Goal: Information Seeking & Learning: Learn about a topic

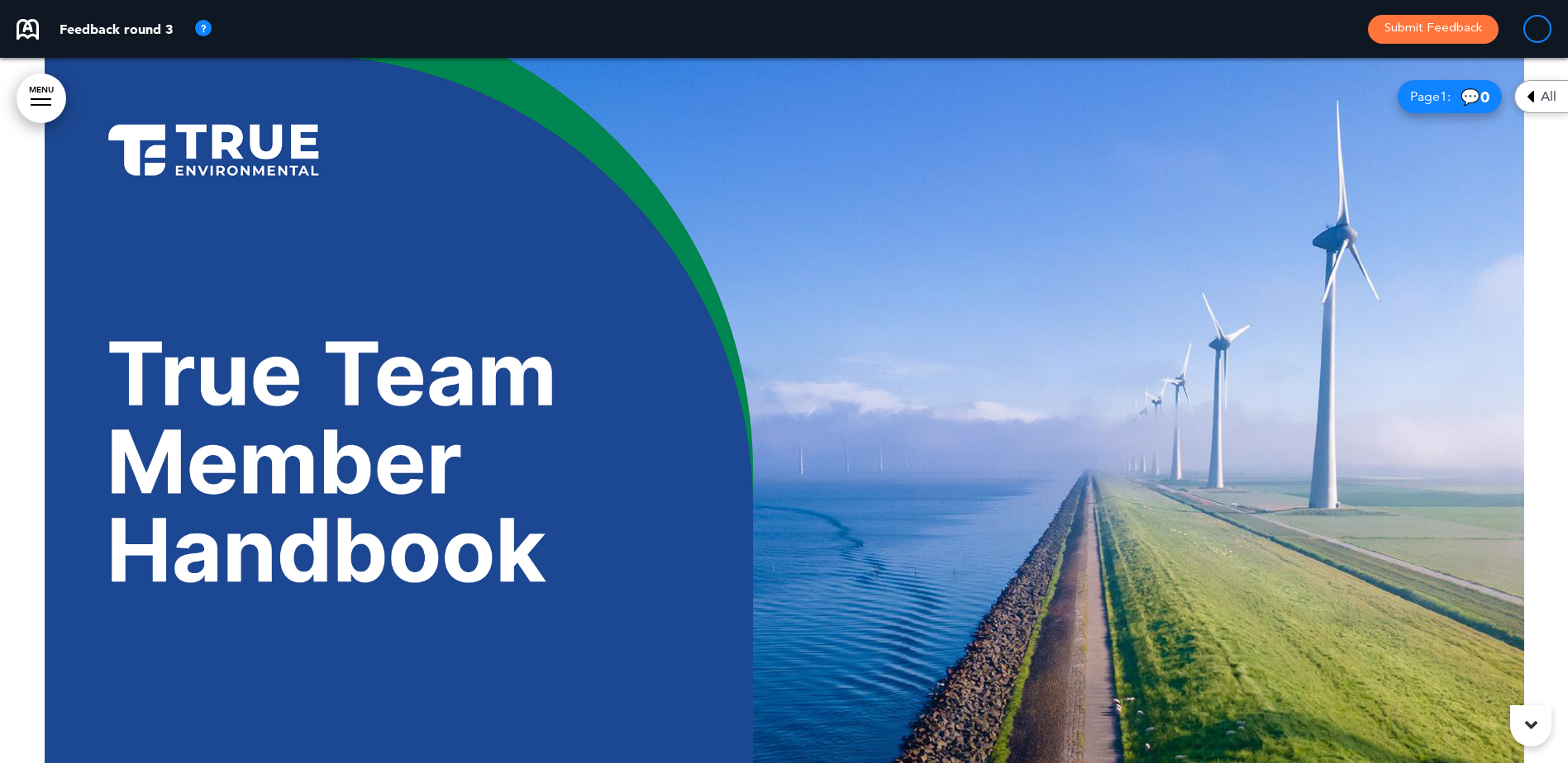
click at [1430, 97] on span "Page 1 :" at bounding box center [1429, 97] width 40 height 14
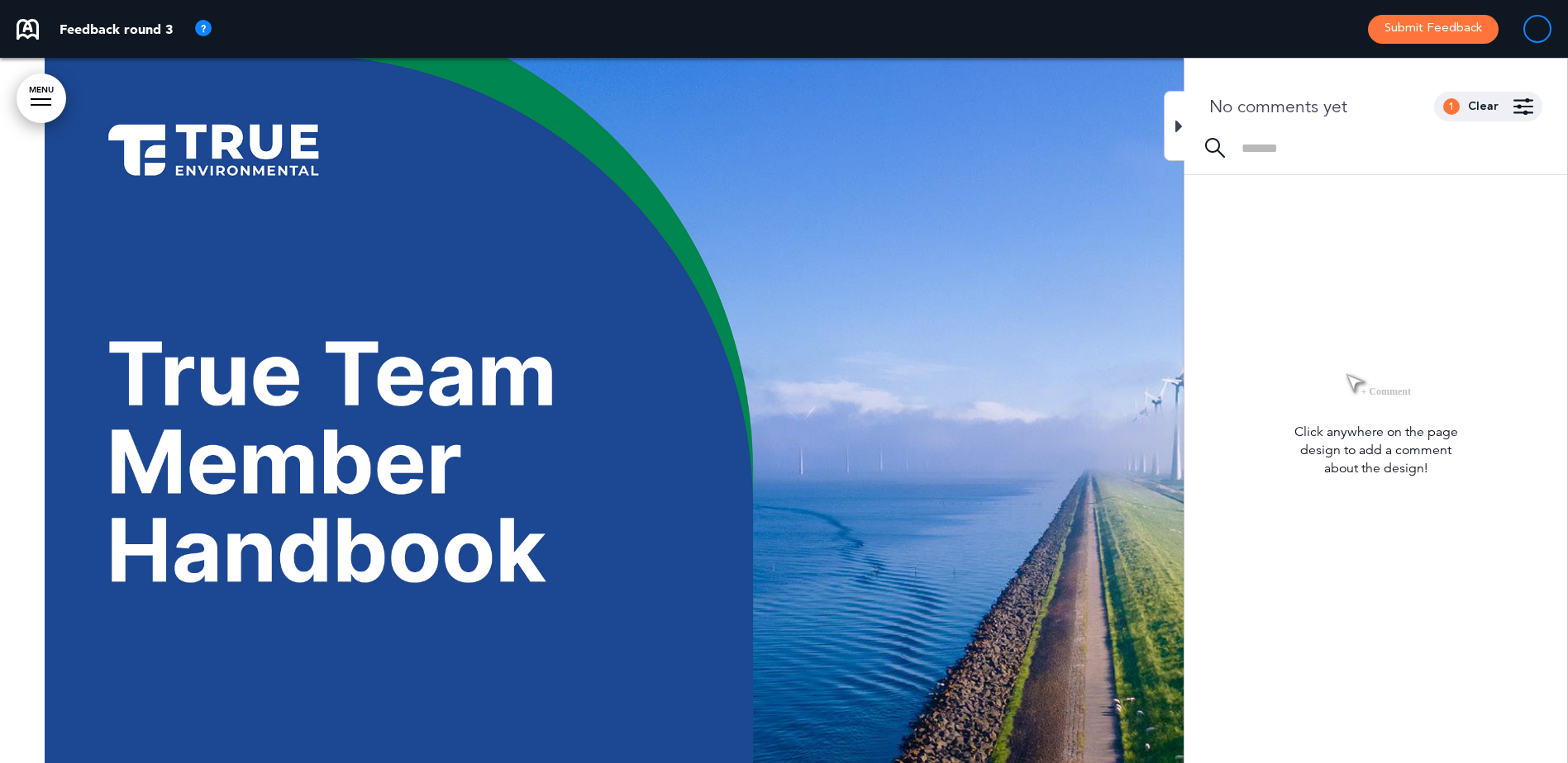
click at [1086, 144] on div at bounding box center [784, 410] width 1568 height 705
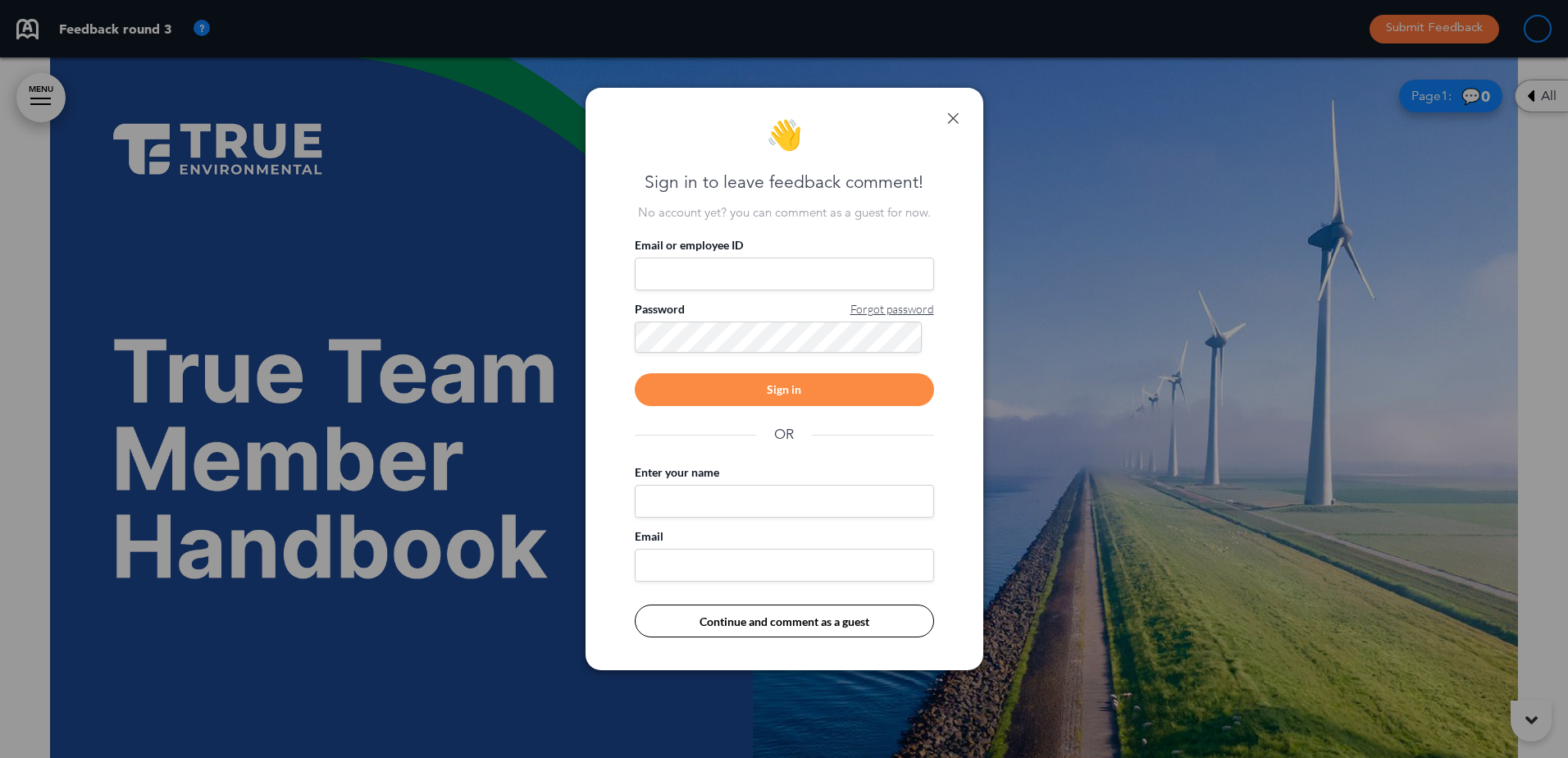
click at [953, 113] on link at bounding box center [953, 119] width 12 height 12
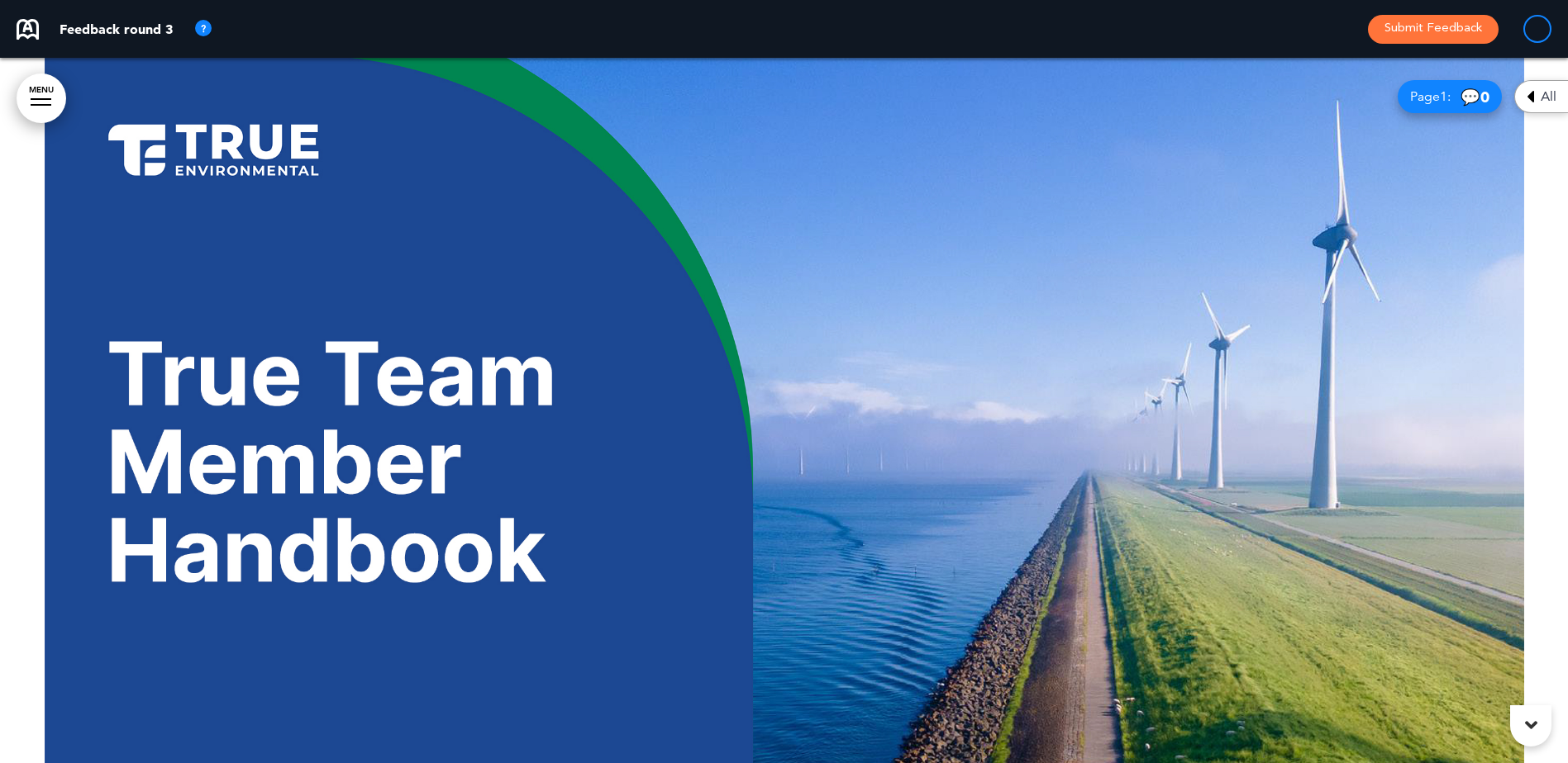
click at [1535, 92] on div "All" at bounding box center [1541, 97] width 54 height 33
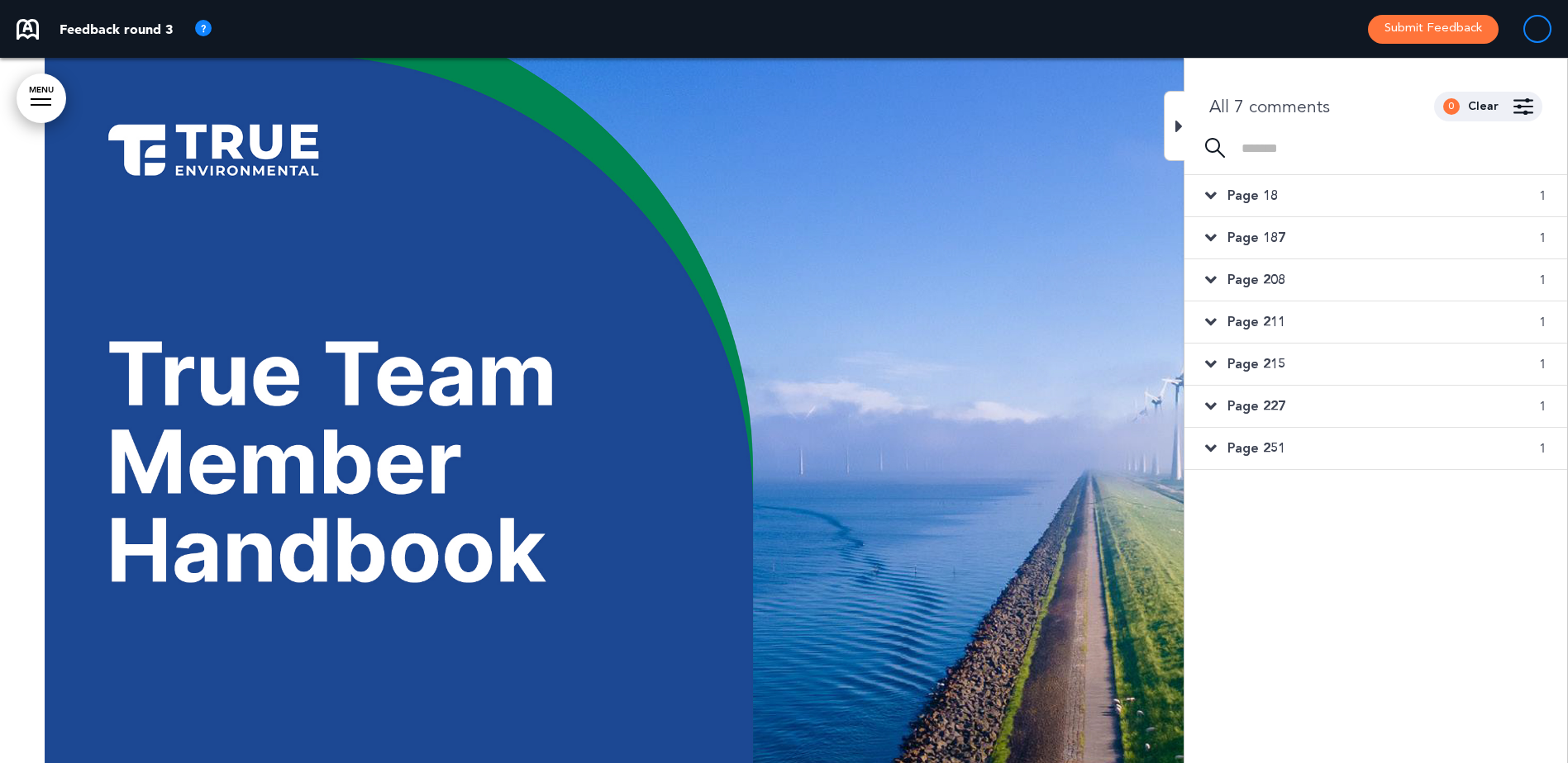
click at [1253, 204] on span "Page 18" at bounding box center [1253, 196] width 51 height 19
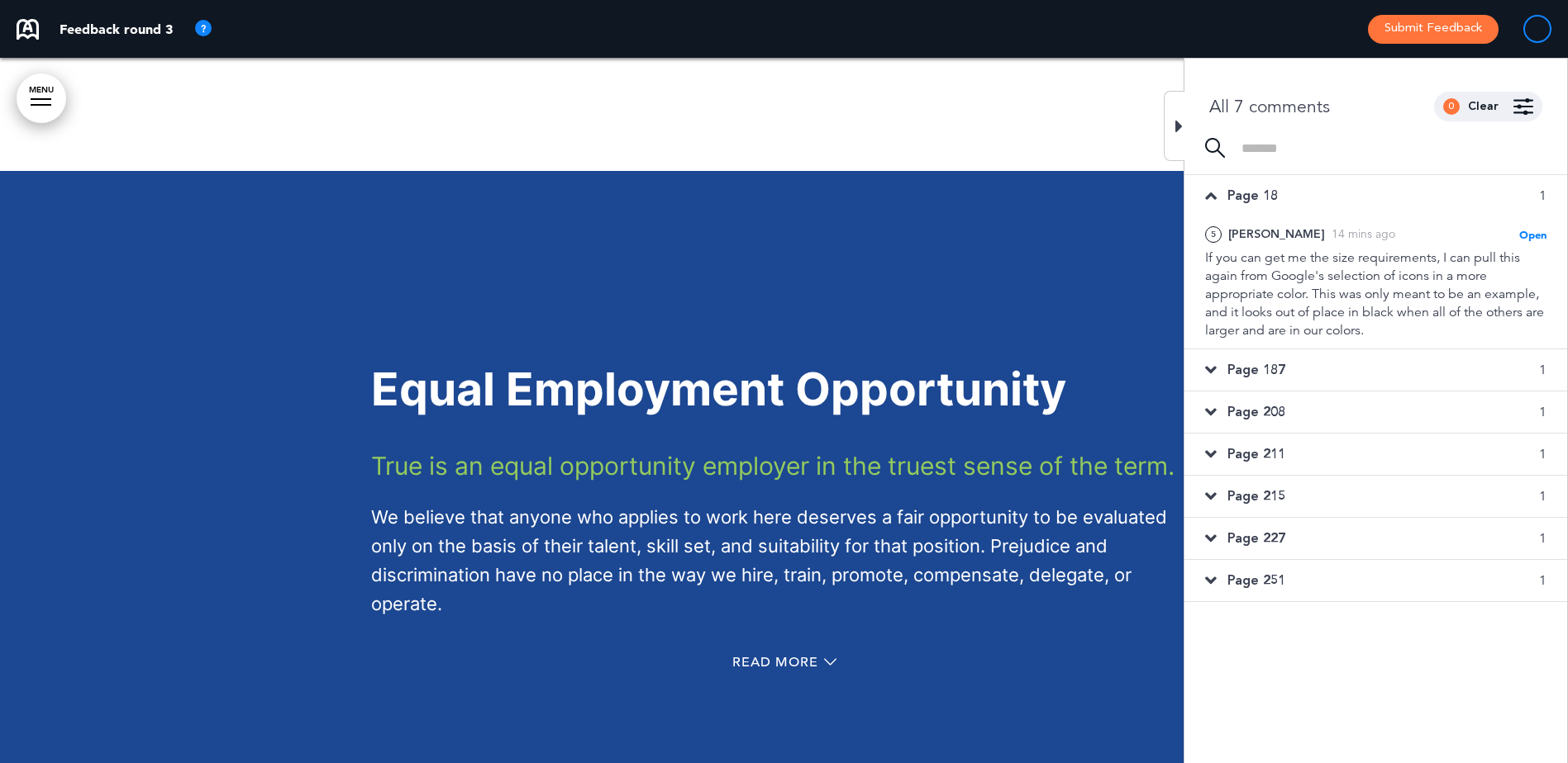
scroll to position [11472, 0]
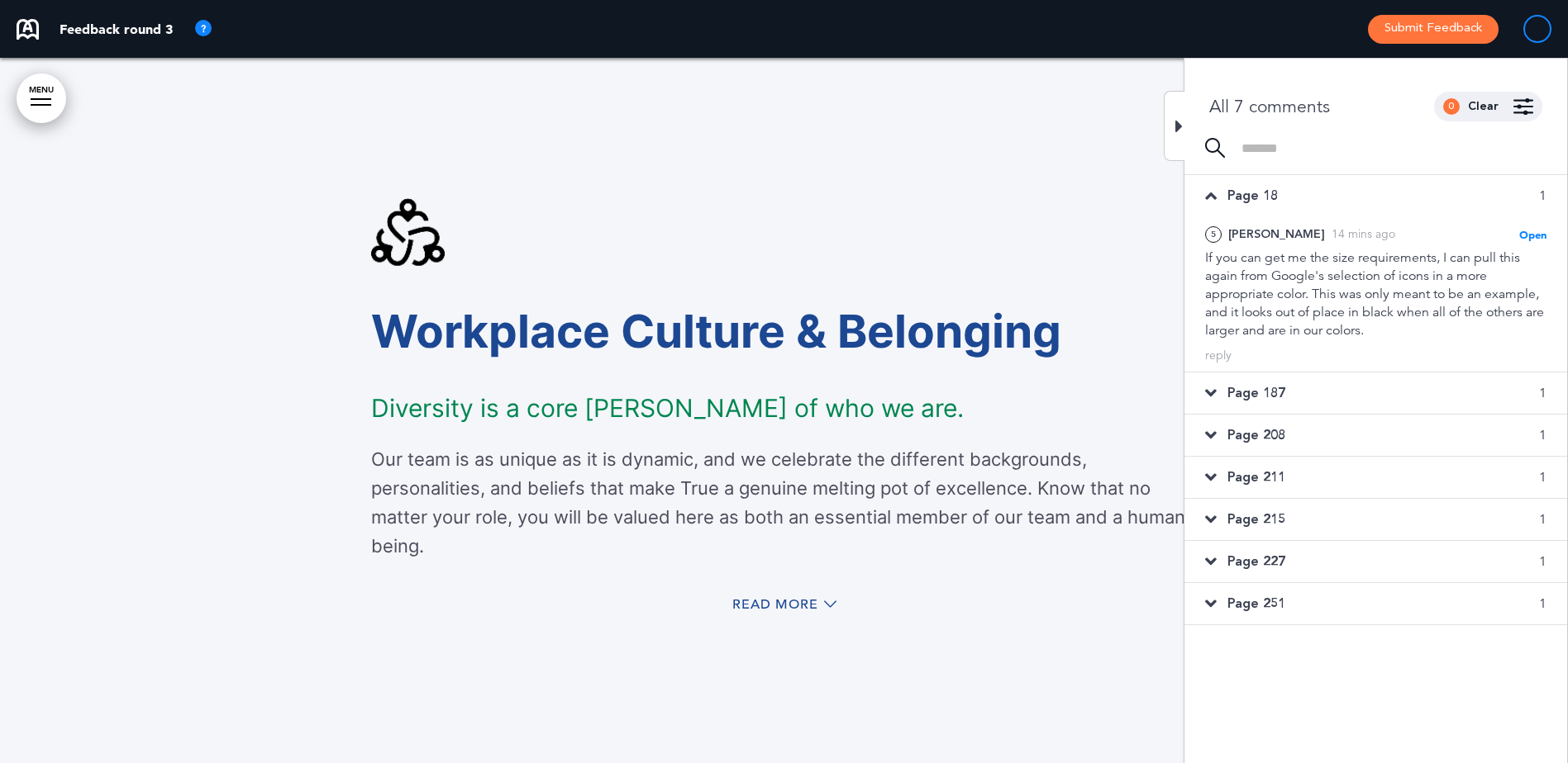
click at [1117, 242] on p at bounding box center [784, 239] width 826 height 82
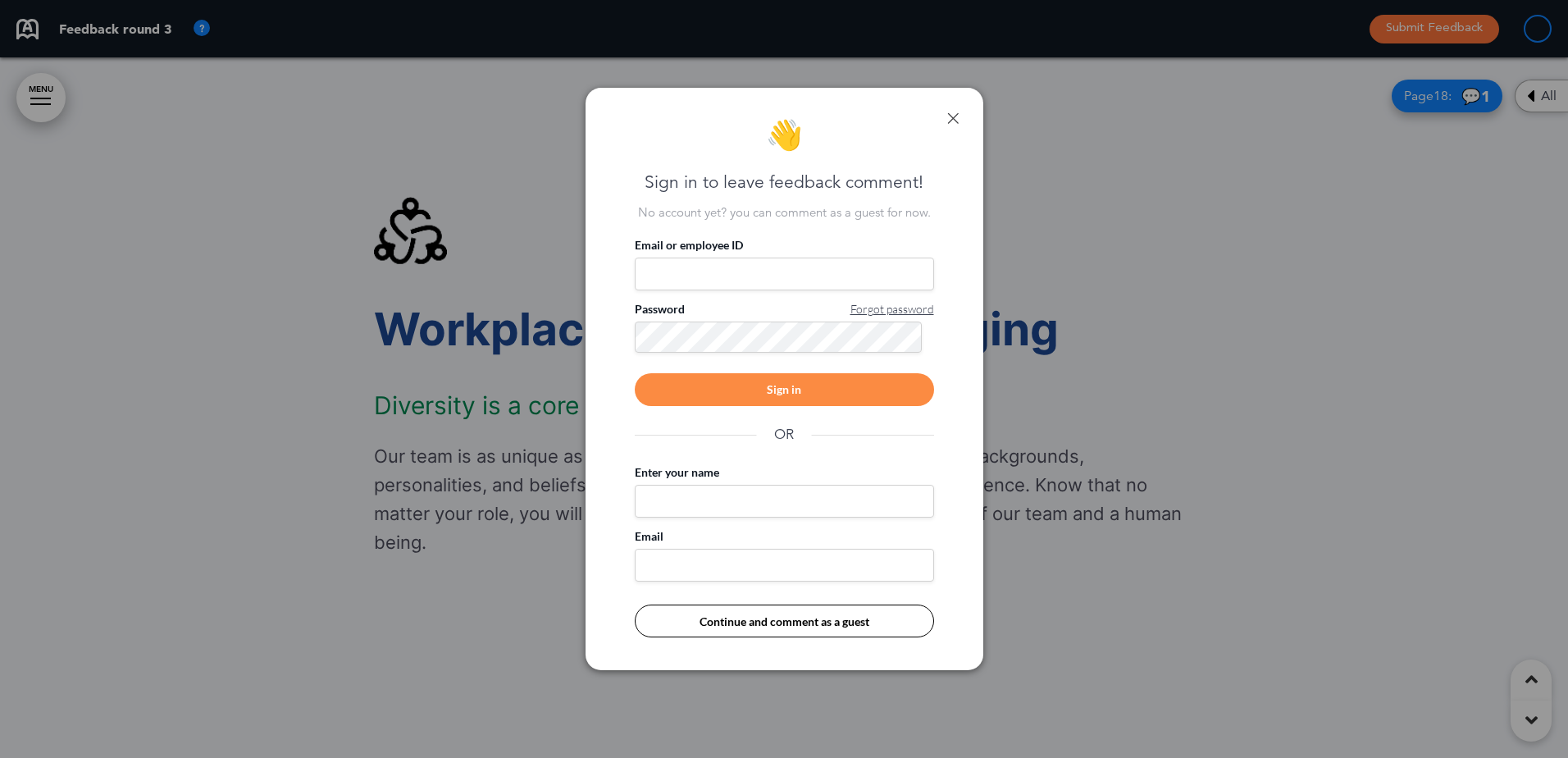
click at [953, 115] on link at bounding box center [953, 119] width 12 height 12
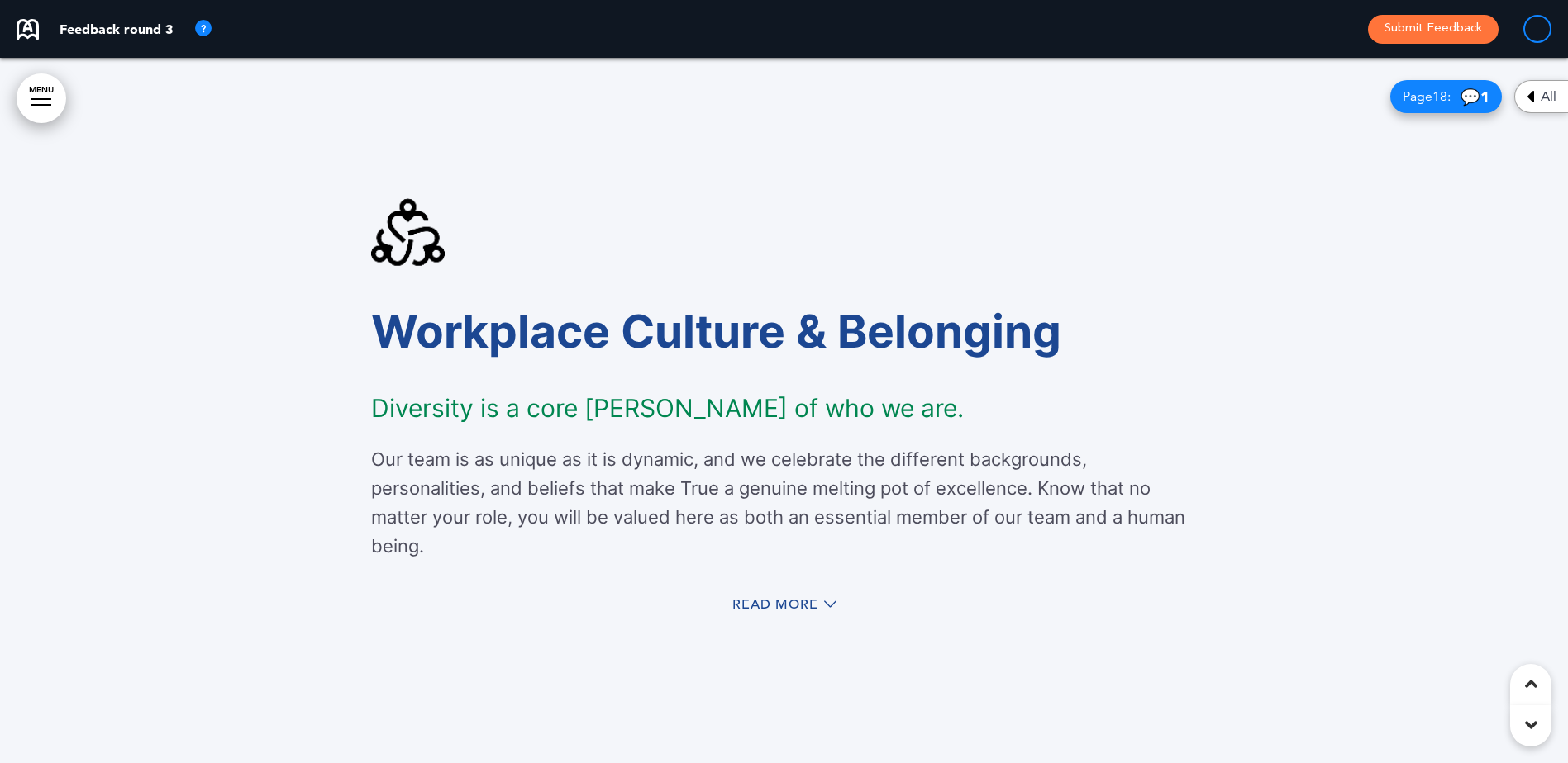
click at [1482, 98] on span "1" at bounding box center [1484, 96] width 9 height 19
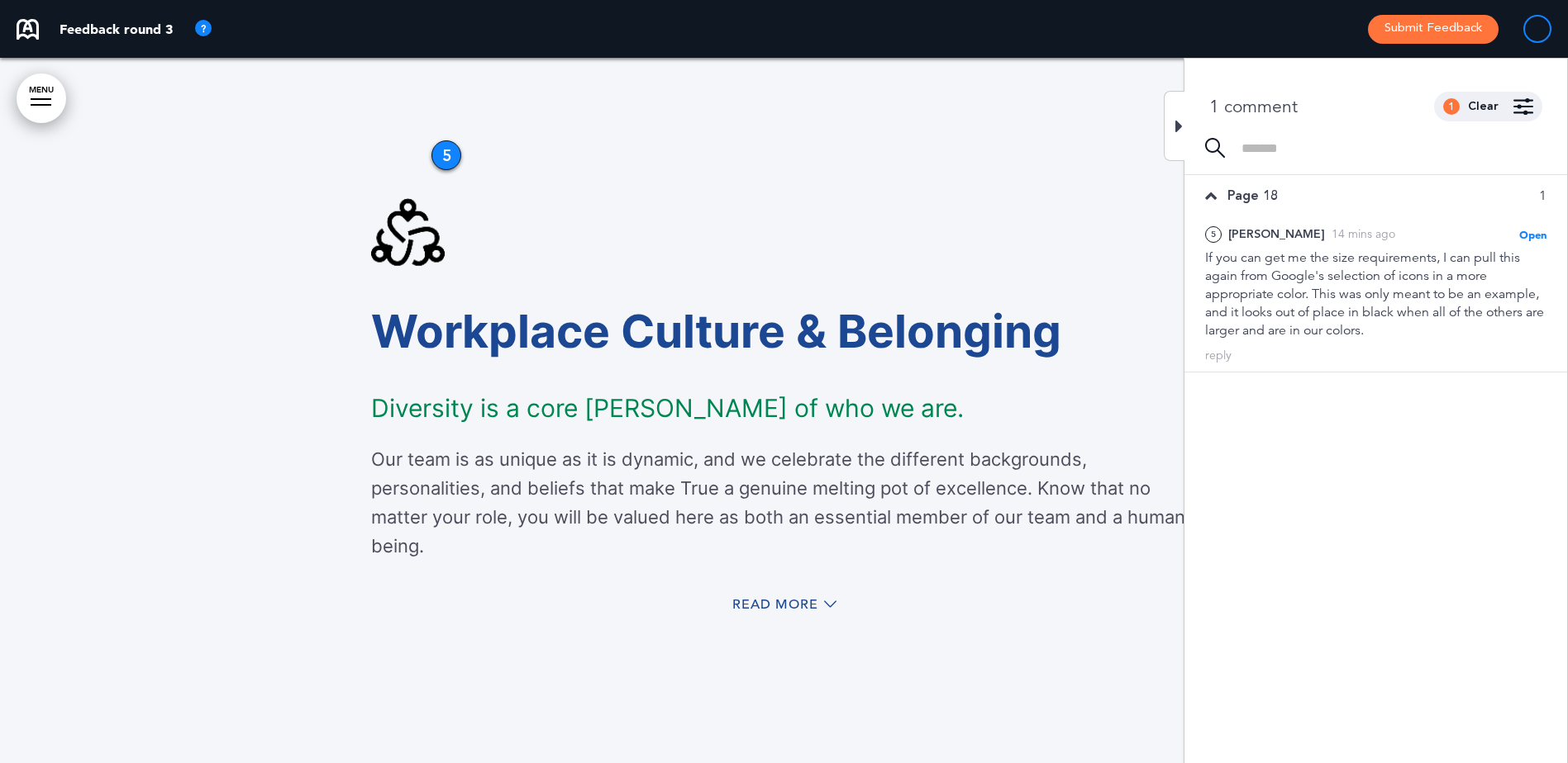
click at [1176, 130] on icon at bounding box center [1179, 126] width 8 height 20
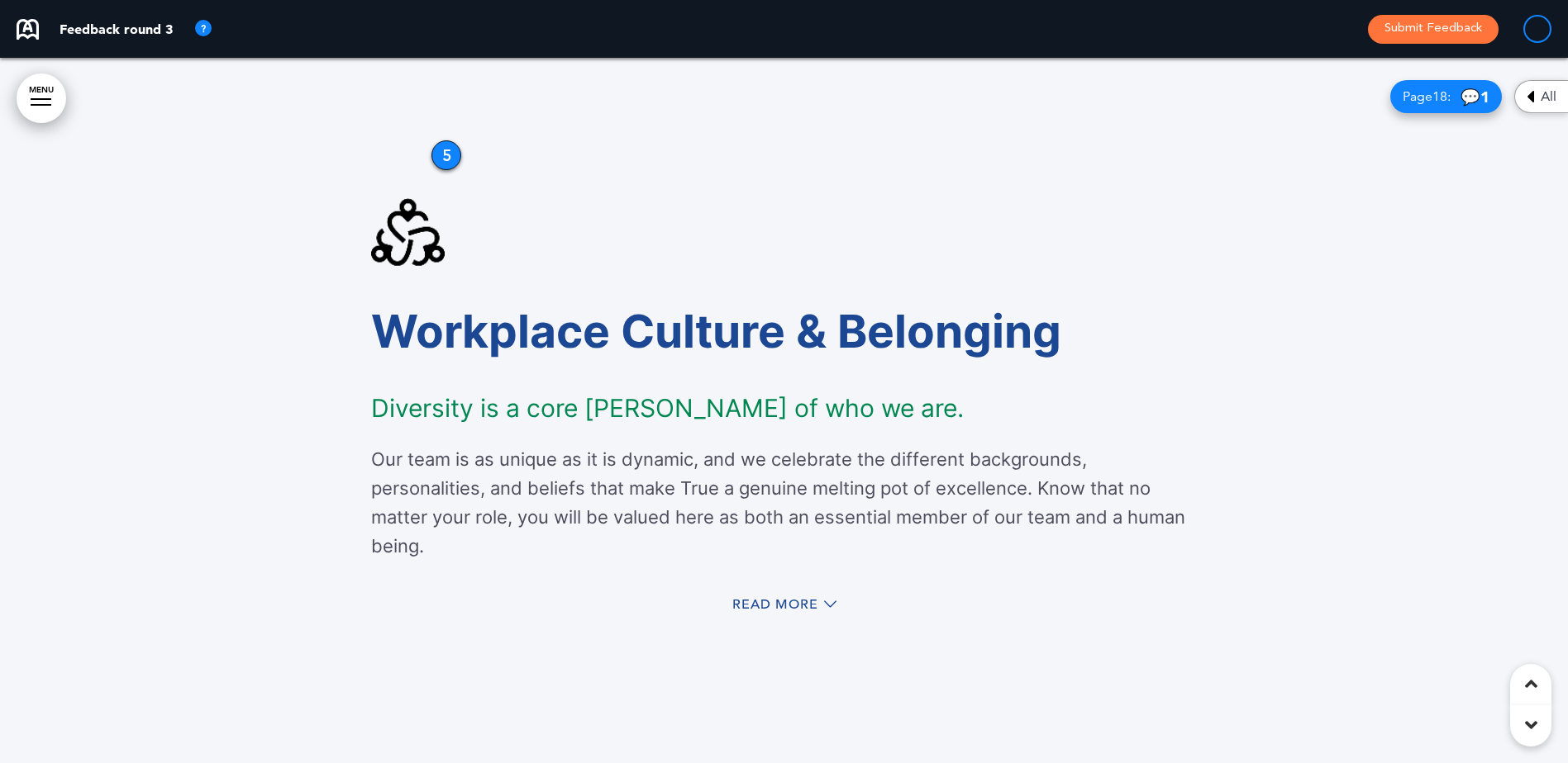
click at [1539, 92] on div "All" at bounding box center [1541, 97] width 54 height 33
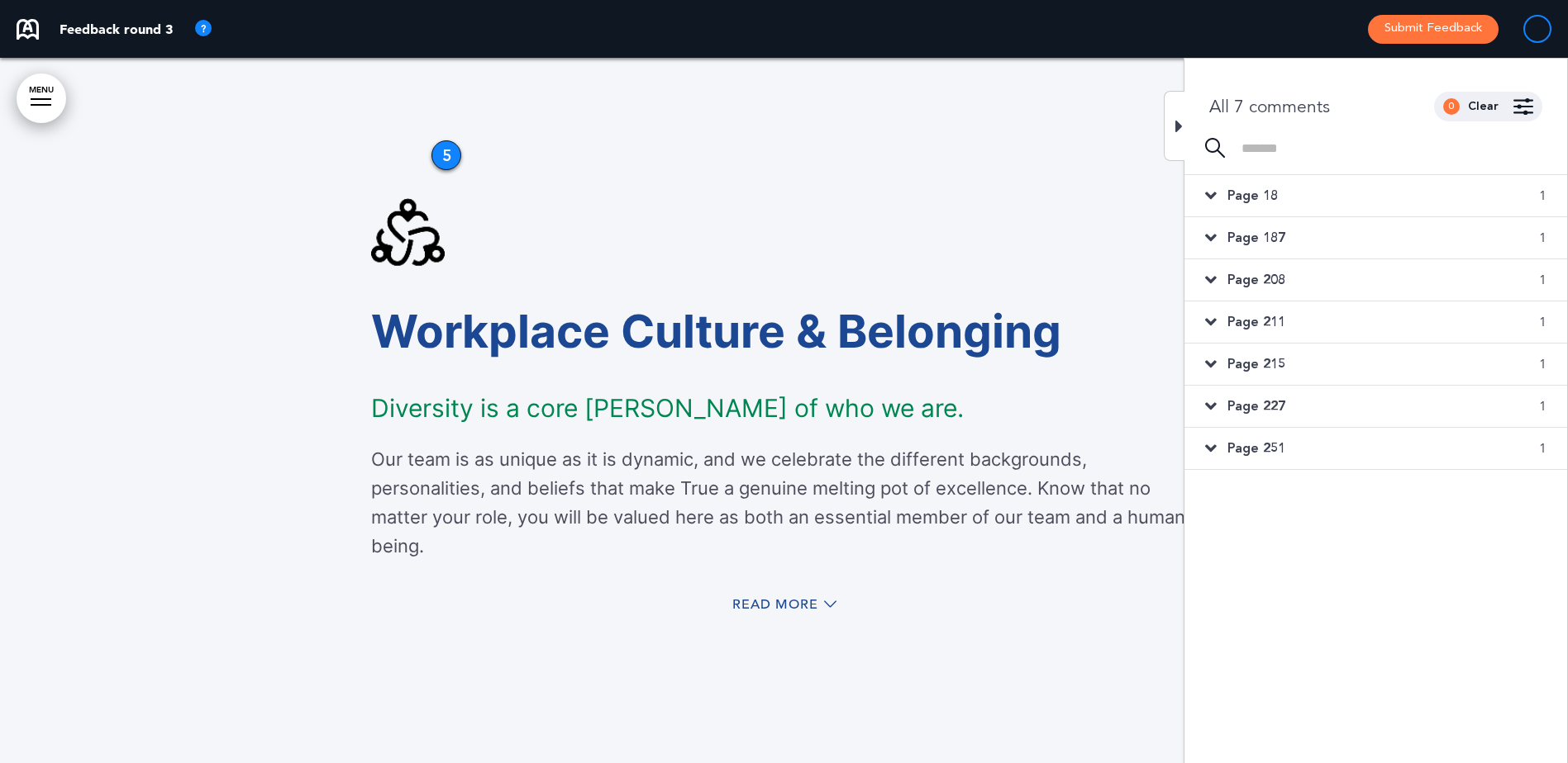
click at [1271, 231] on span "Page 187" at bounding box center [1256, 238] width 58 height 19
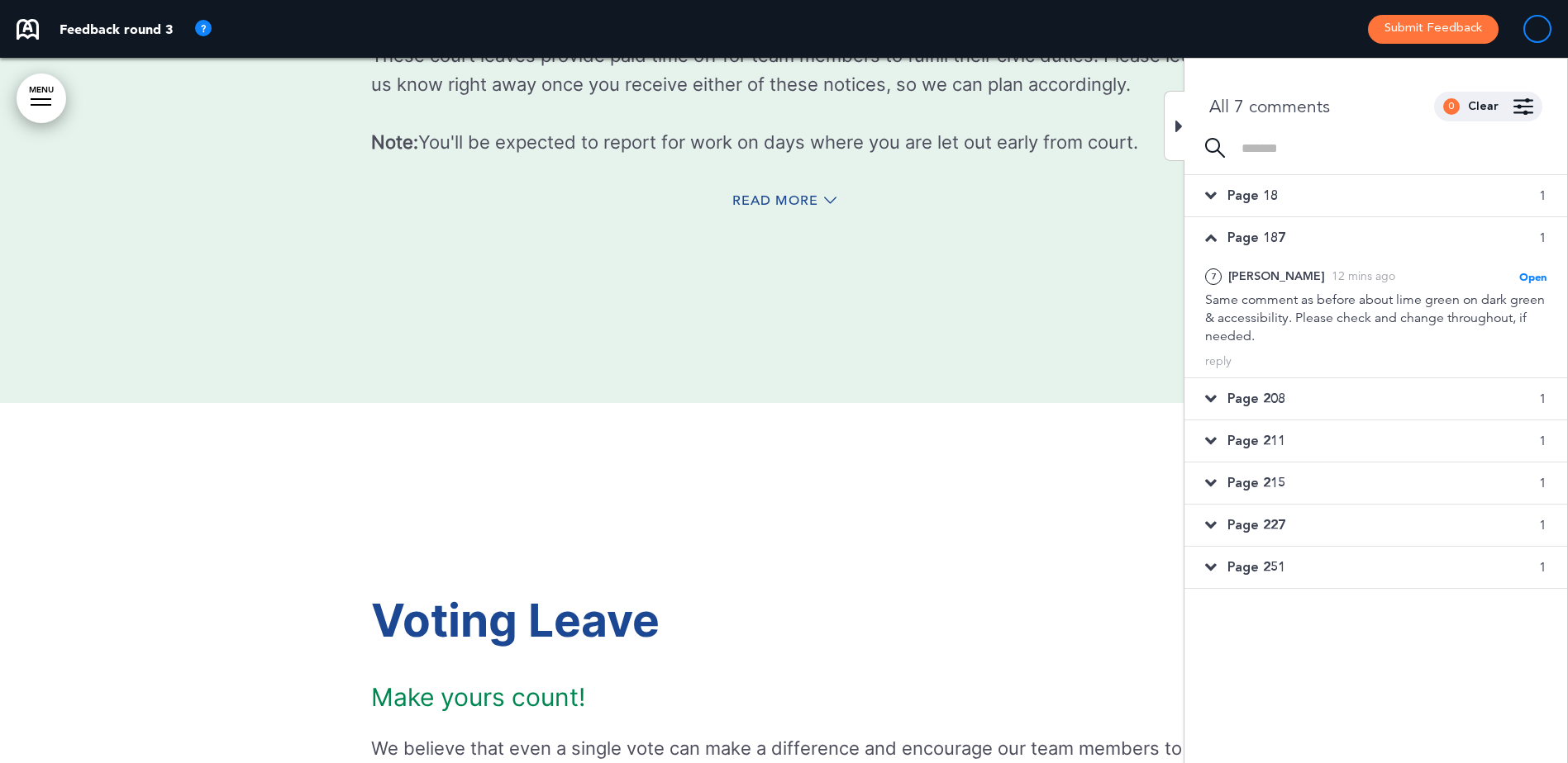
scroll to position [65449, 0]
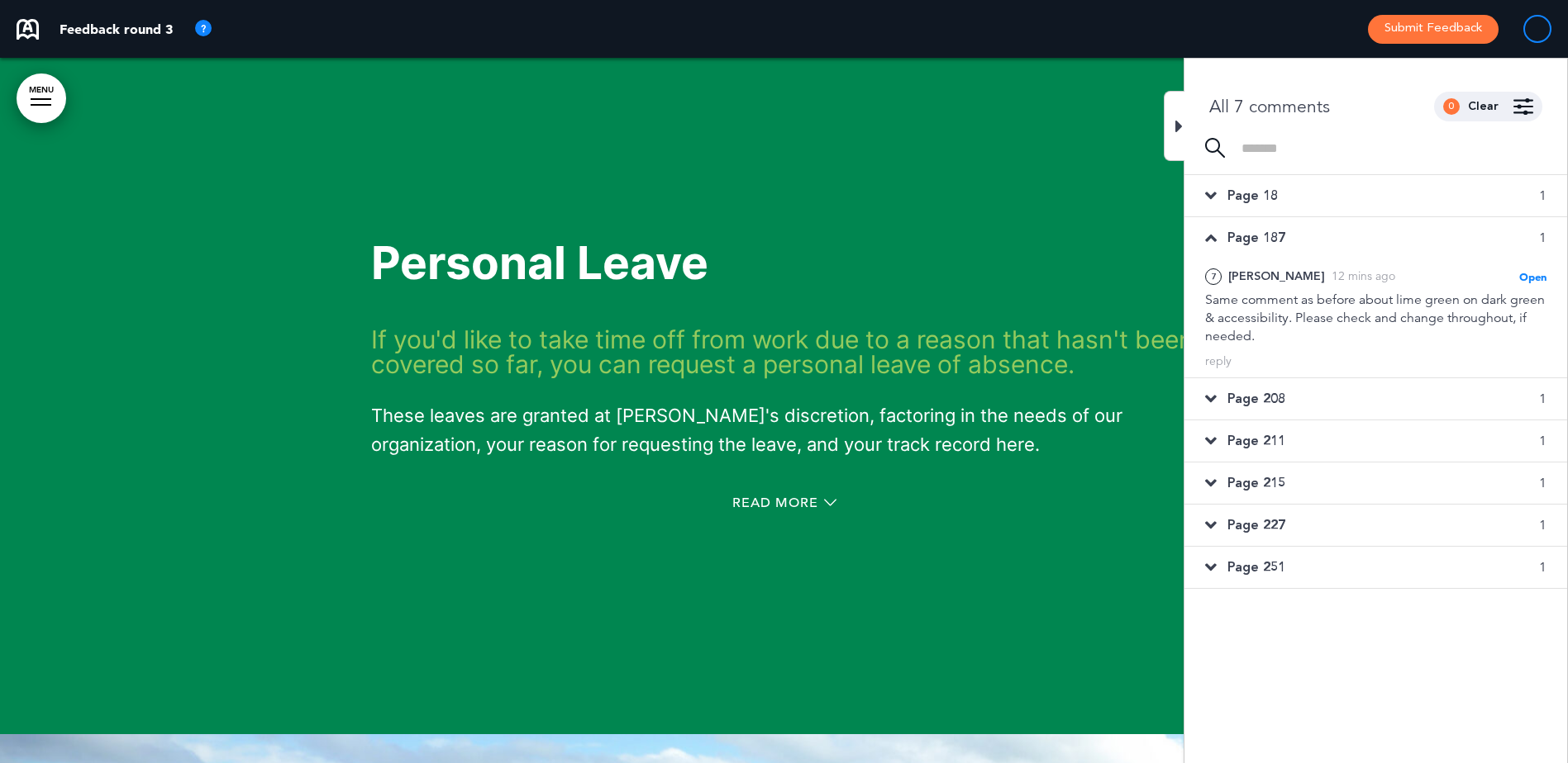
click at [1176, 121] on icon at bounding box center [1179, 126] width 8 height 20
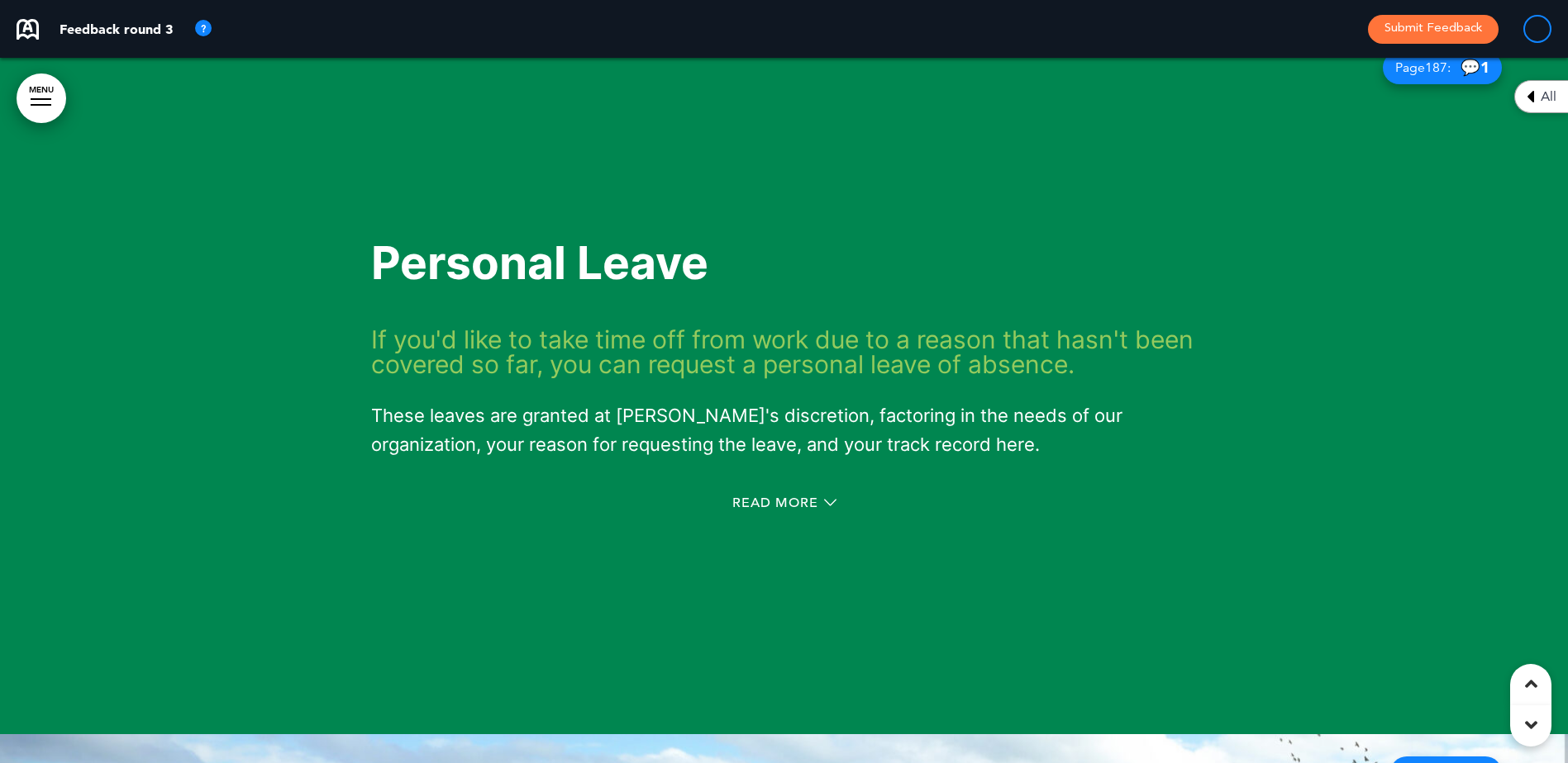
click at [1449, 84] on div "Page 187 : 💬 1" at bounding box center [1443, 67] width 119 height 33
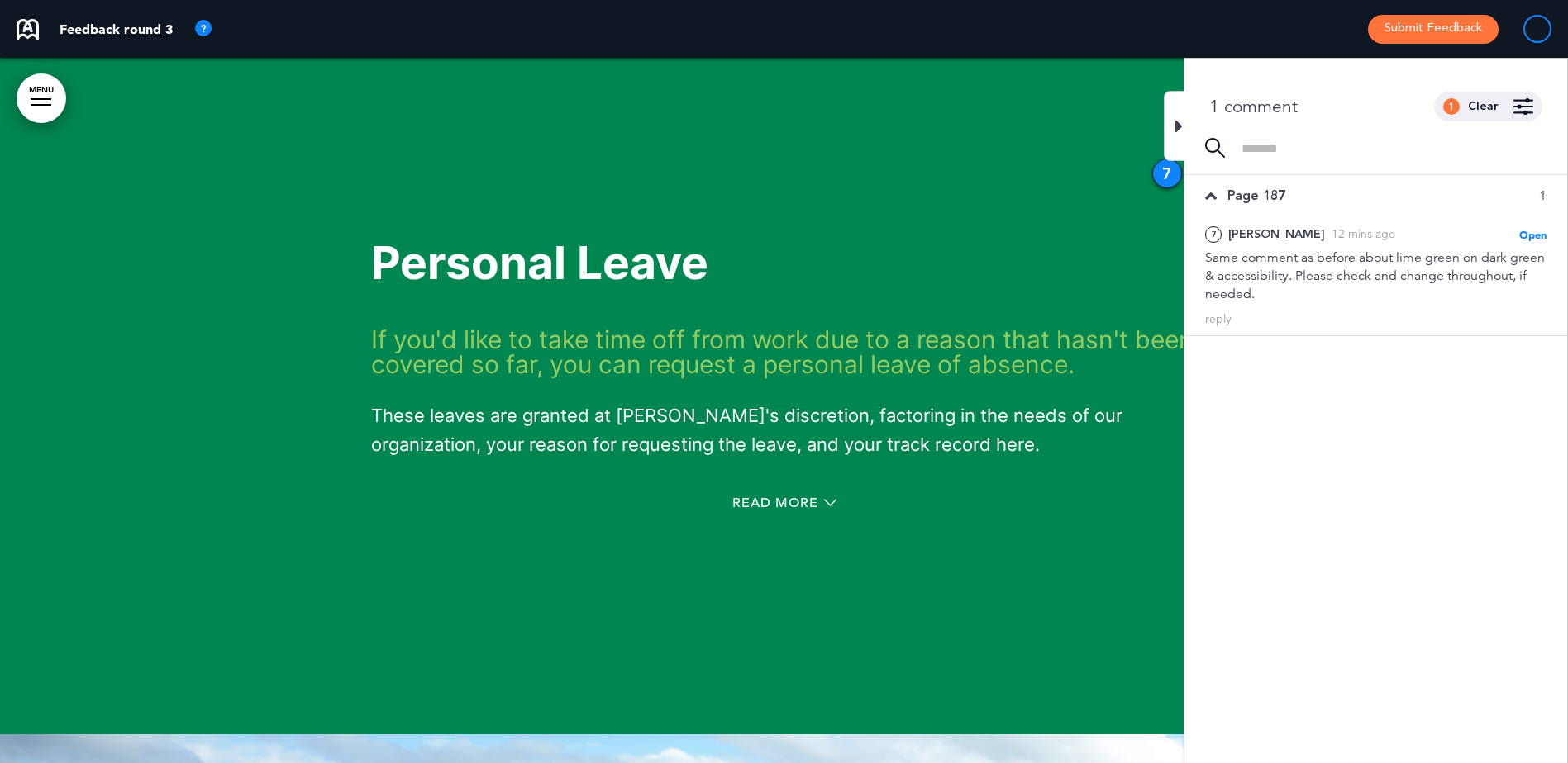
click at [1171, 127] on div at bounding box center [1174, 126] width 21 height 70
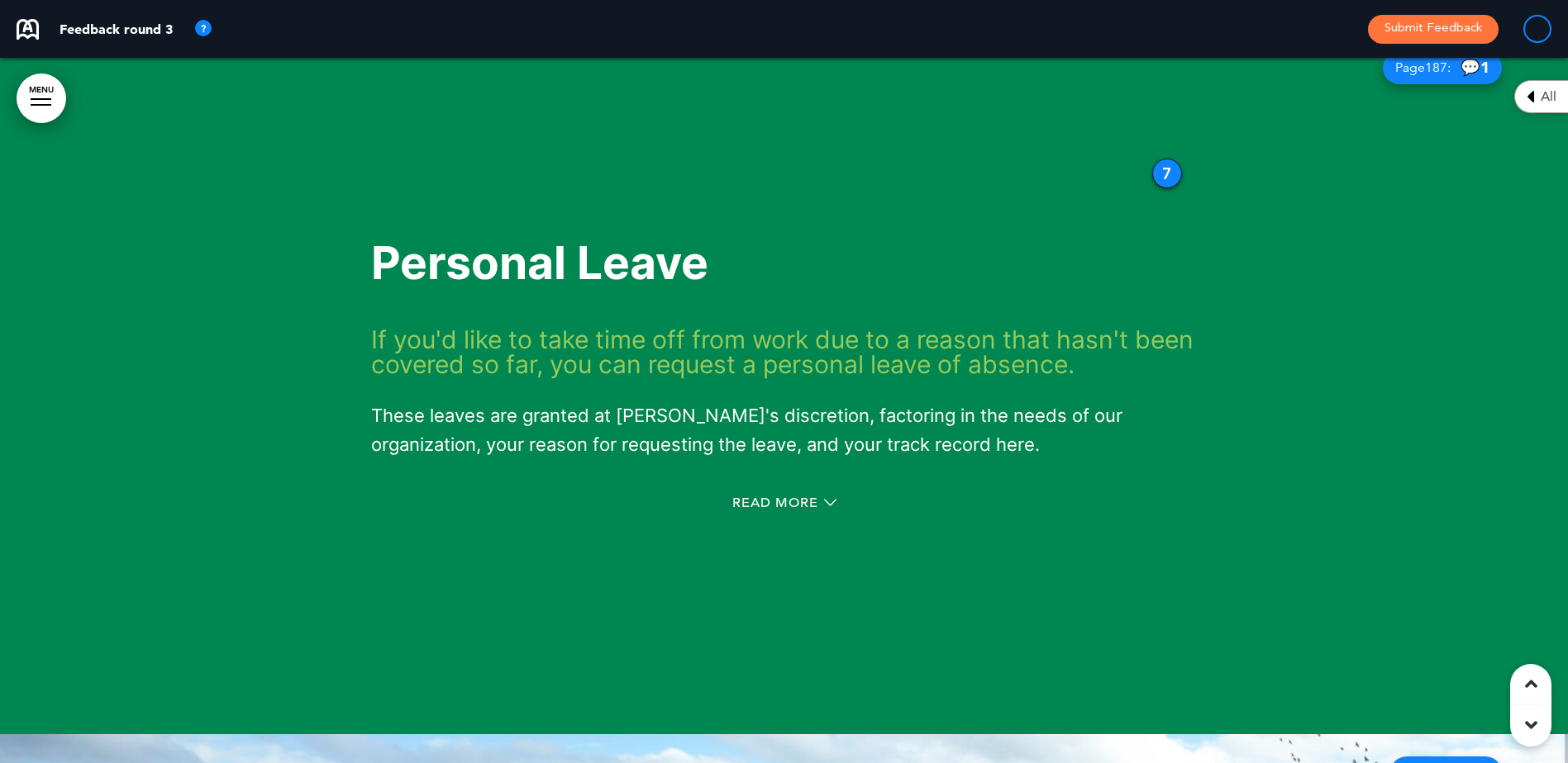
click at [1429, 76] on span "187" at bounding box center [1436, 67] width 23 height 17
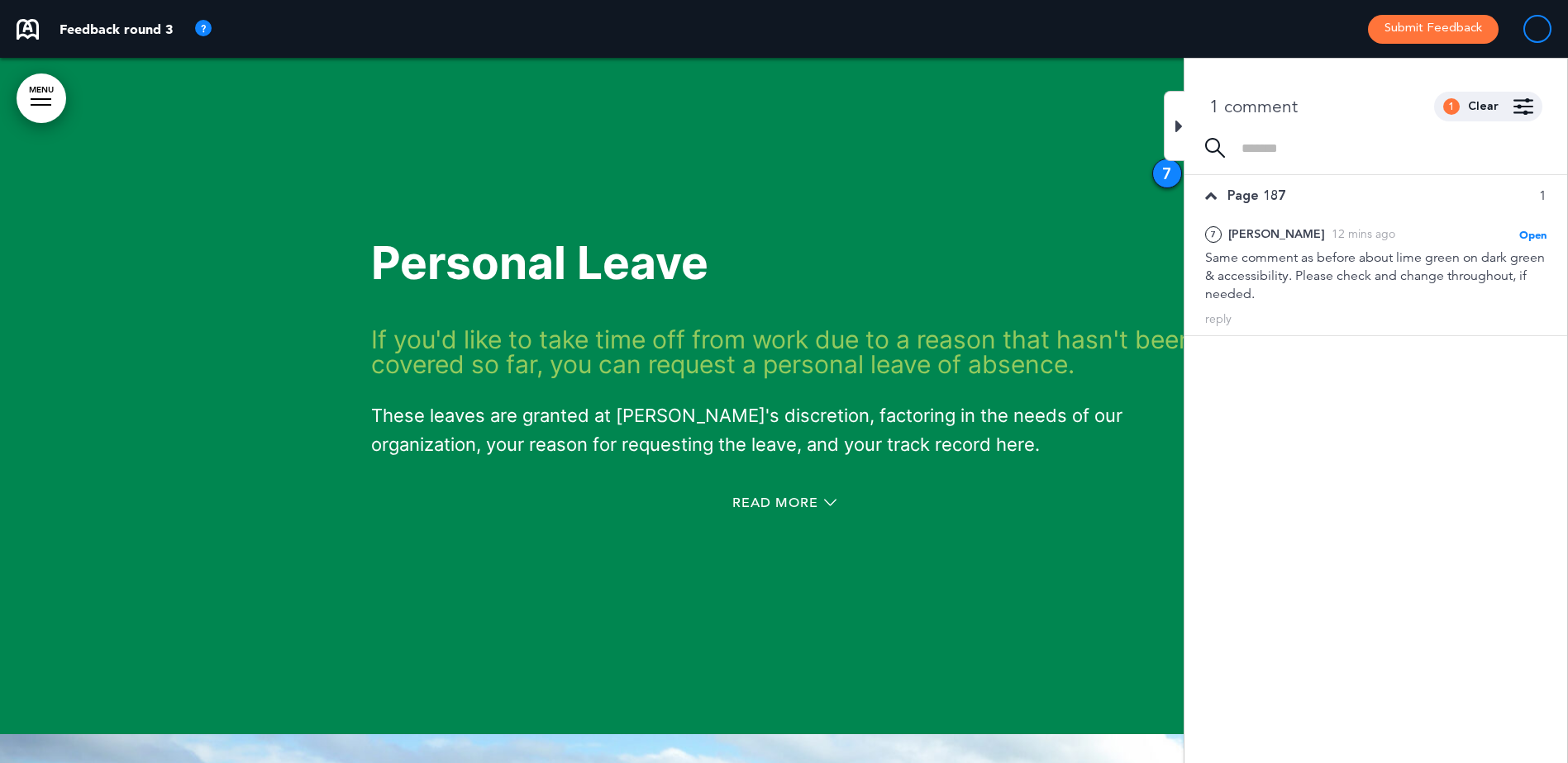
click at [1173, 124] on div at bounding box center [1174, 126] width 21 height 70
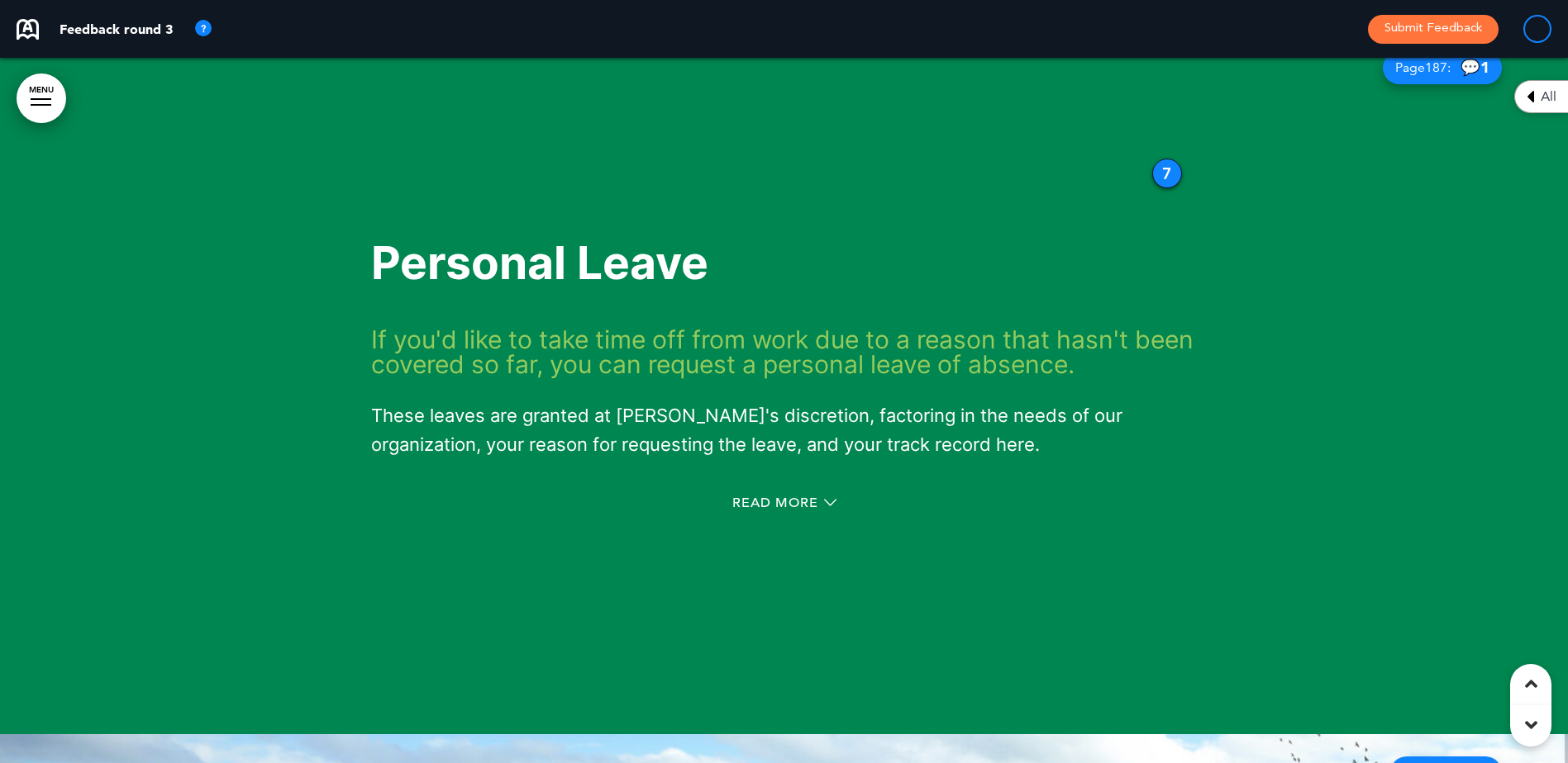
click at [1533, 97] on icon at bounding box center [1530, 97] width 8 height 20
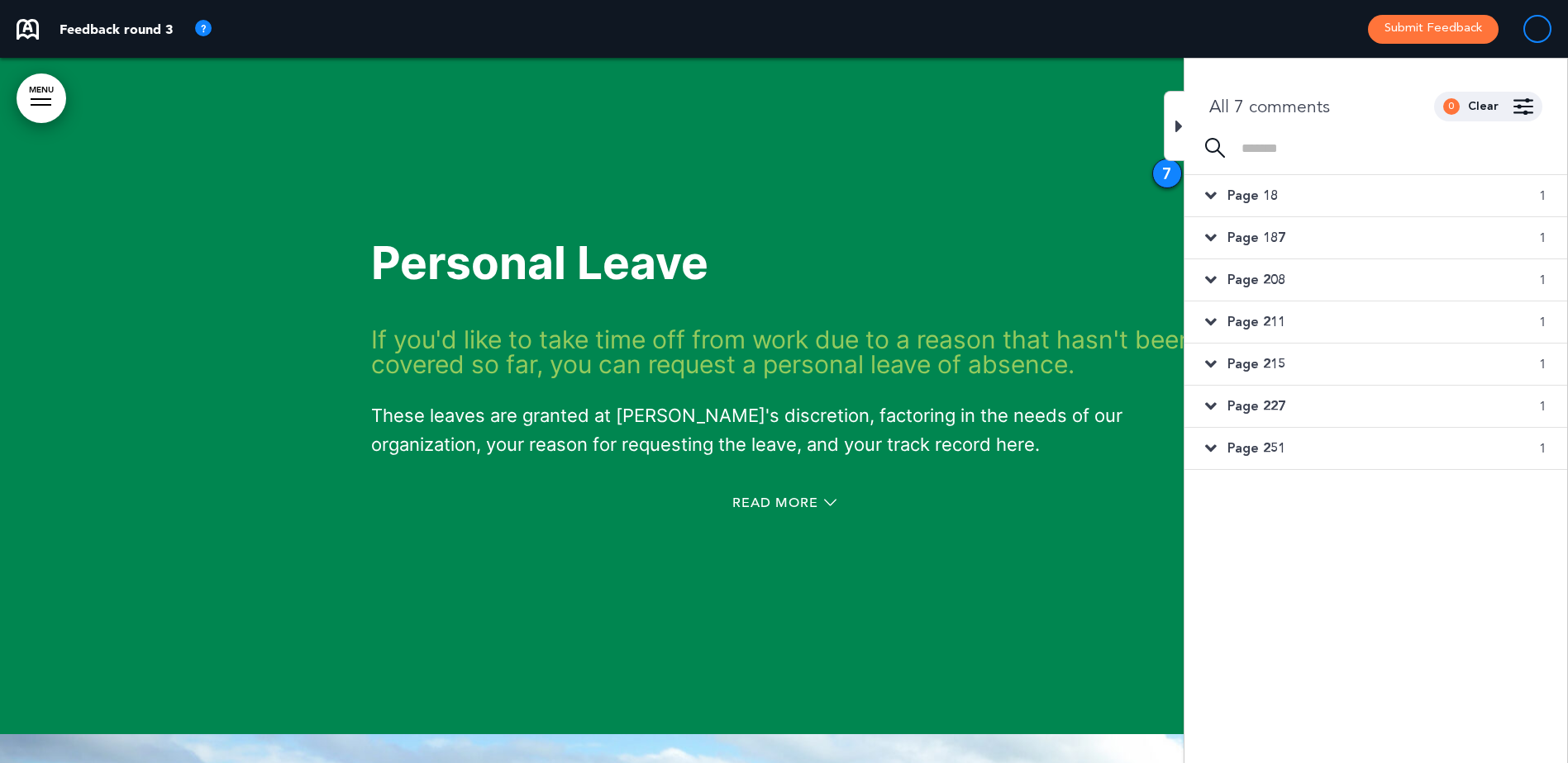
click at [1271, 282] on span "Page 208" at bounding box center [1256, 280] width 58 height 19
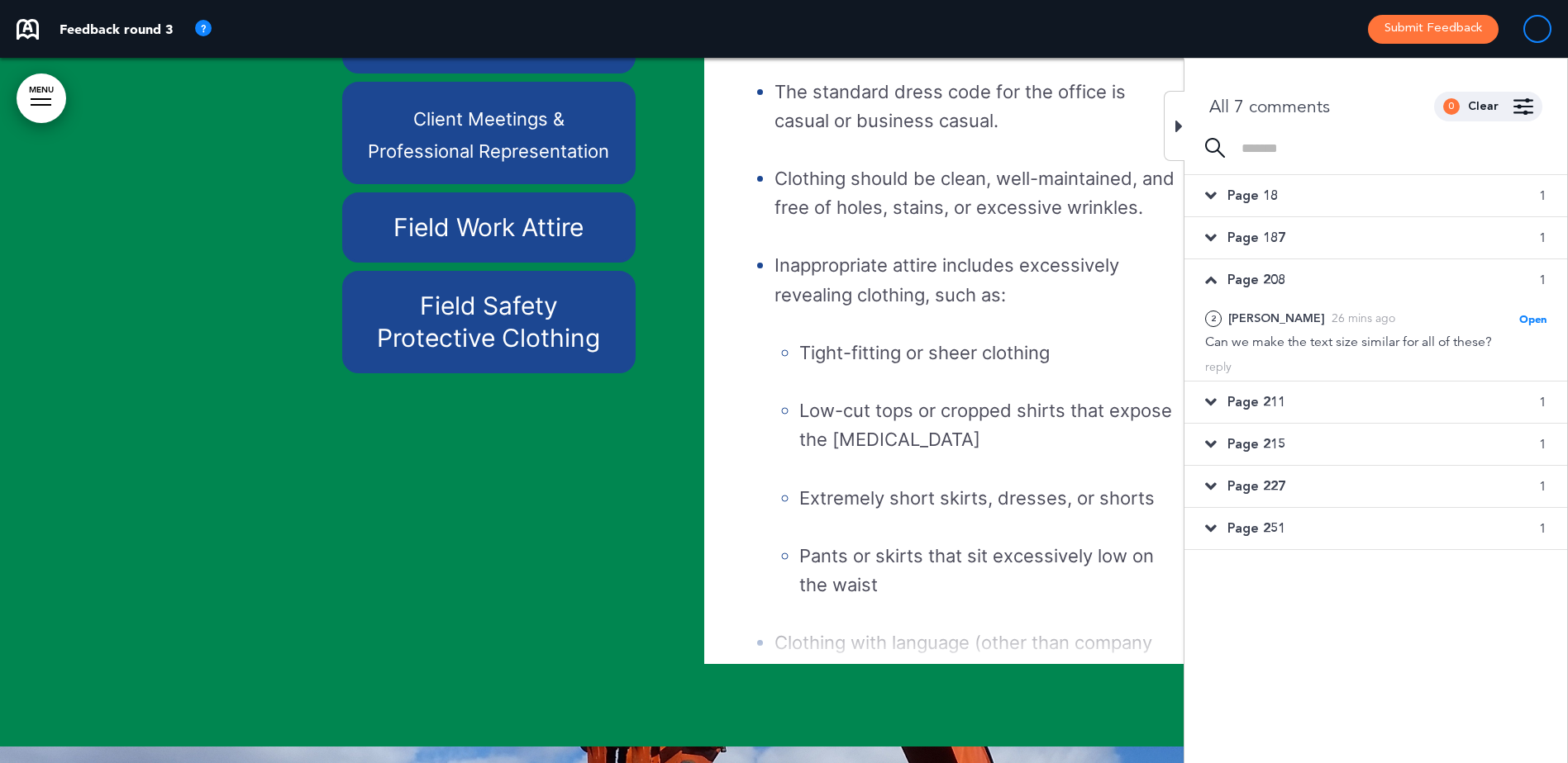
scroll to position [24018, 0]
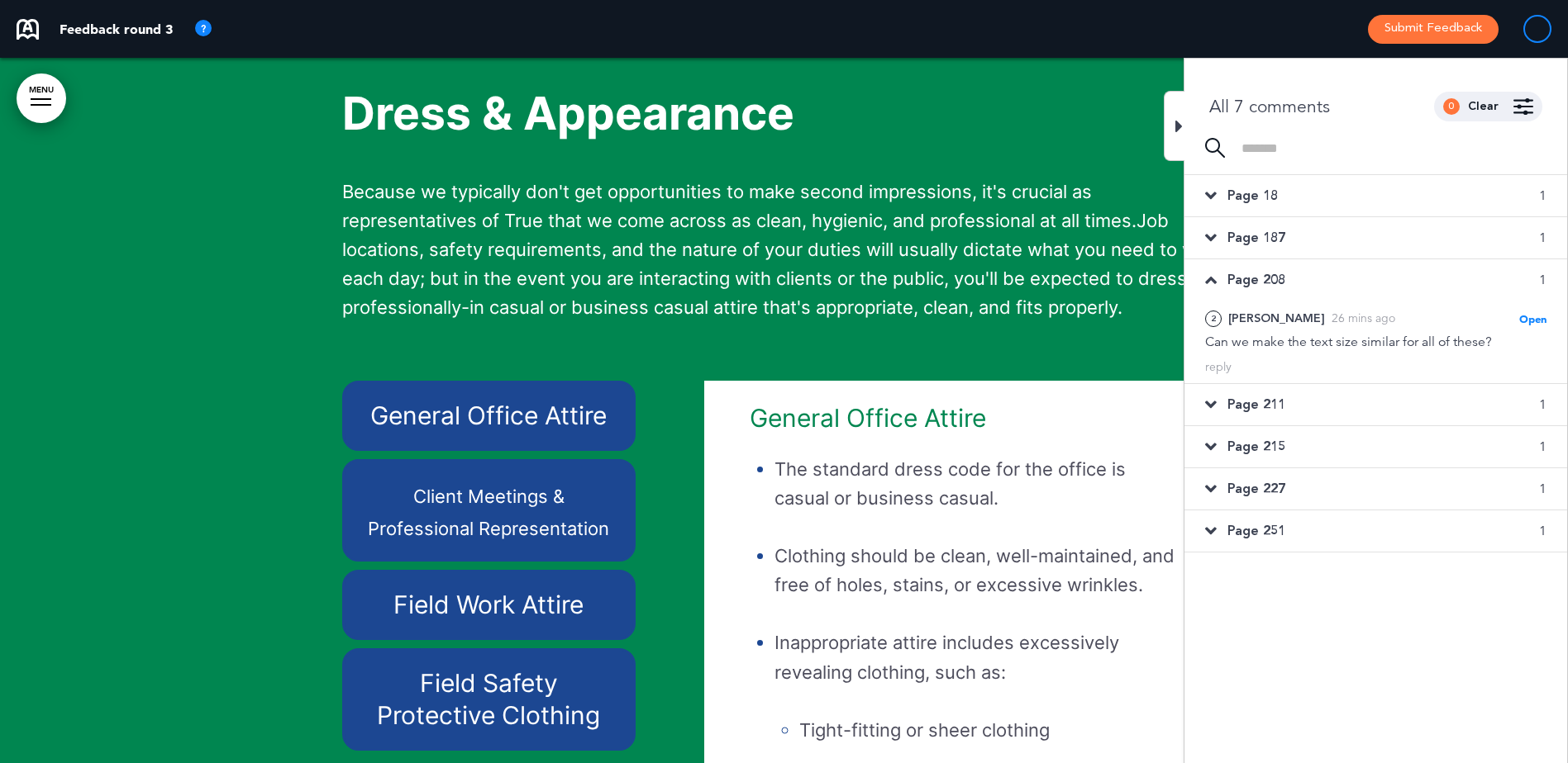
click at [1107, 262] on p "Because we typically don't get opportunities to make second impressions, it's c…" at bounding box center [784, 265] width 884 height 174
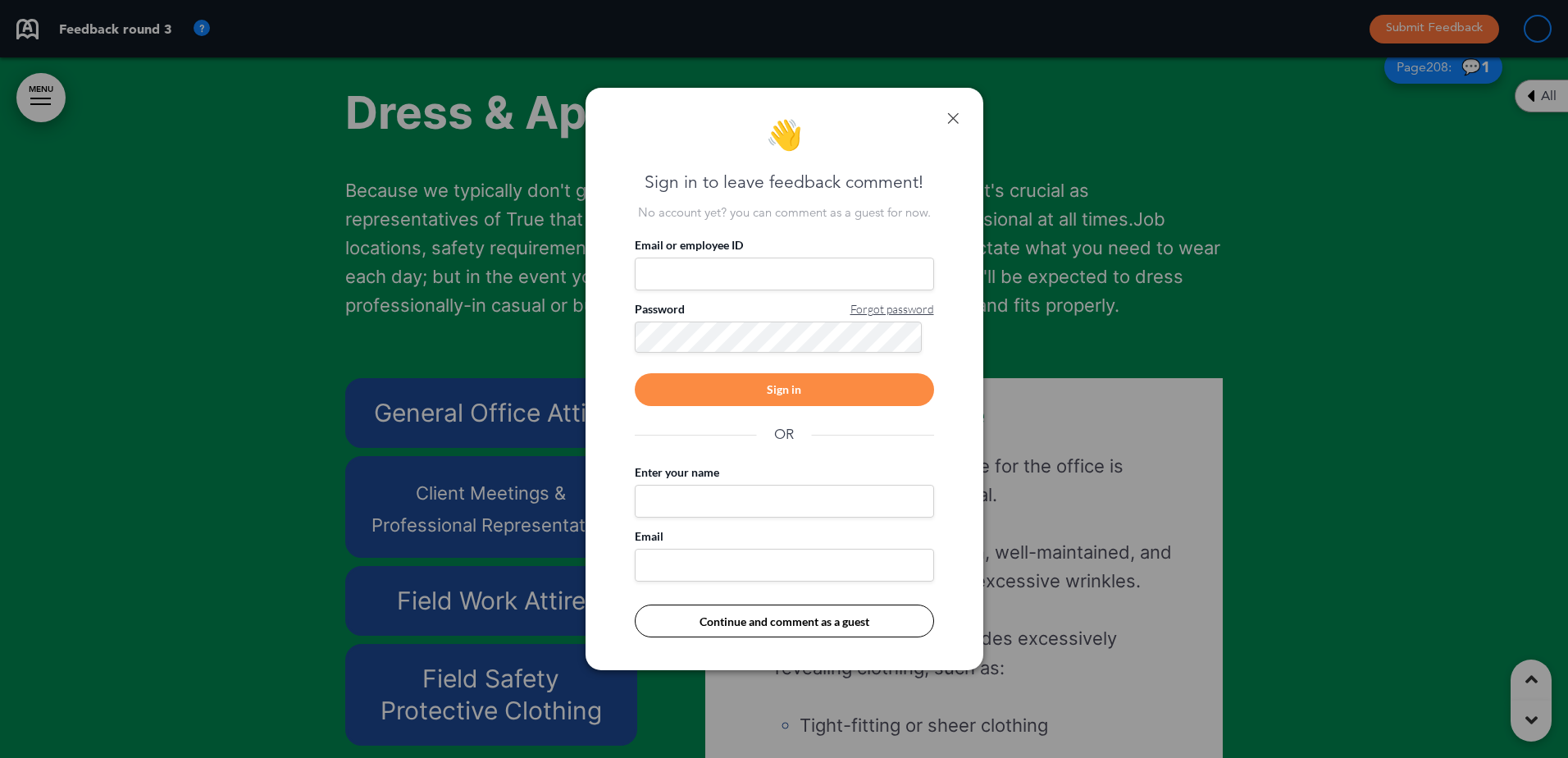
click at [1411, 99] on div at bounding box center [784, 379] width 1568 height 758
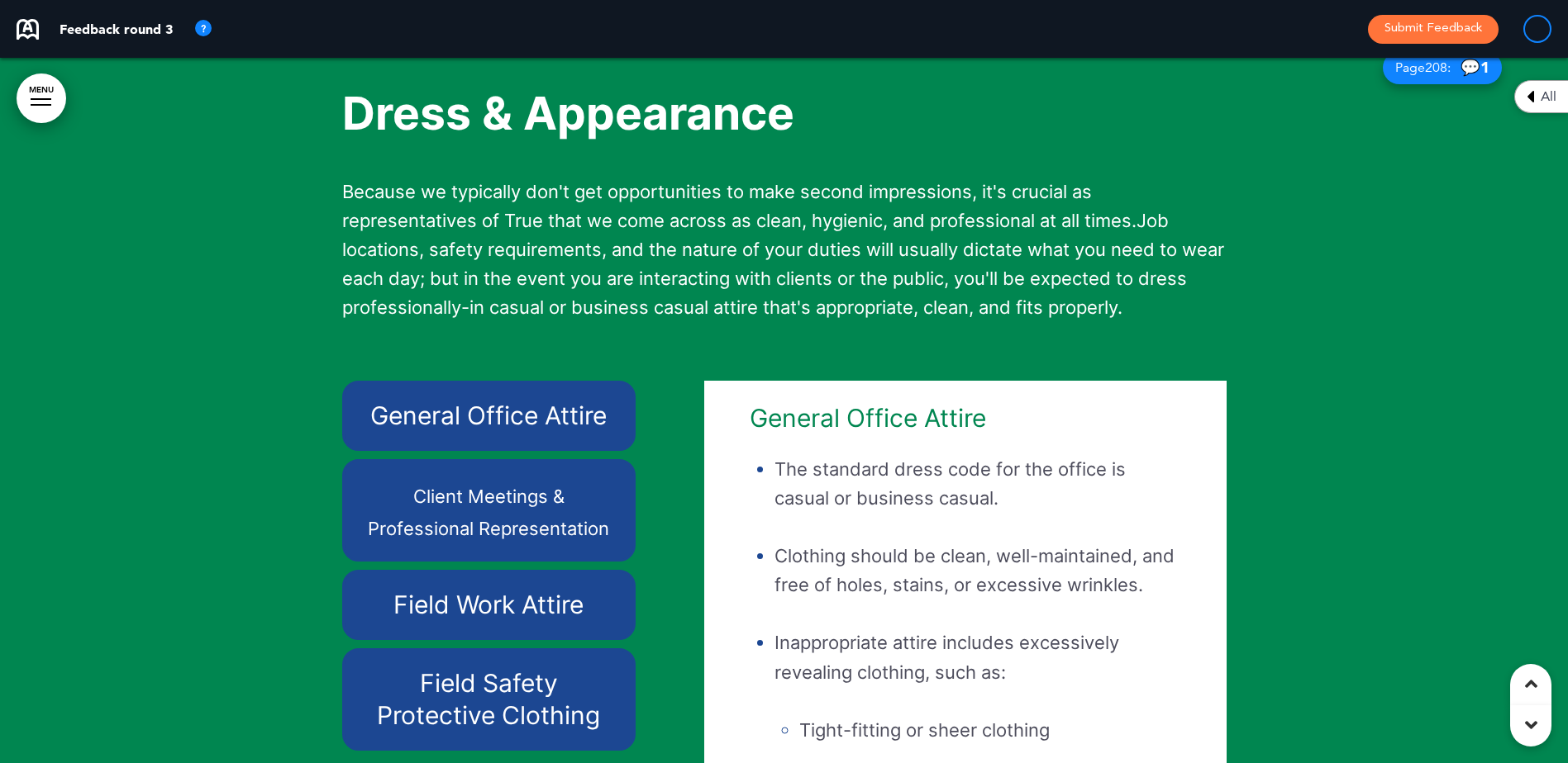
click at [1400, 74] on span "Page 208 :" at bounding box center [1422, 67] width 56 height 14
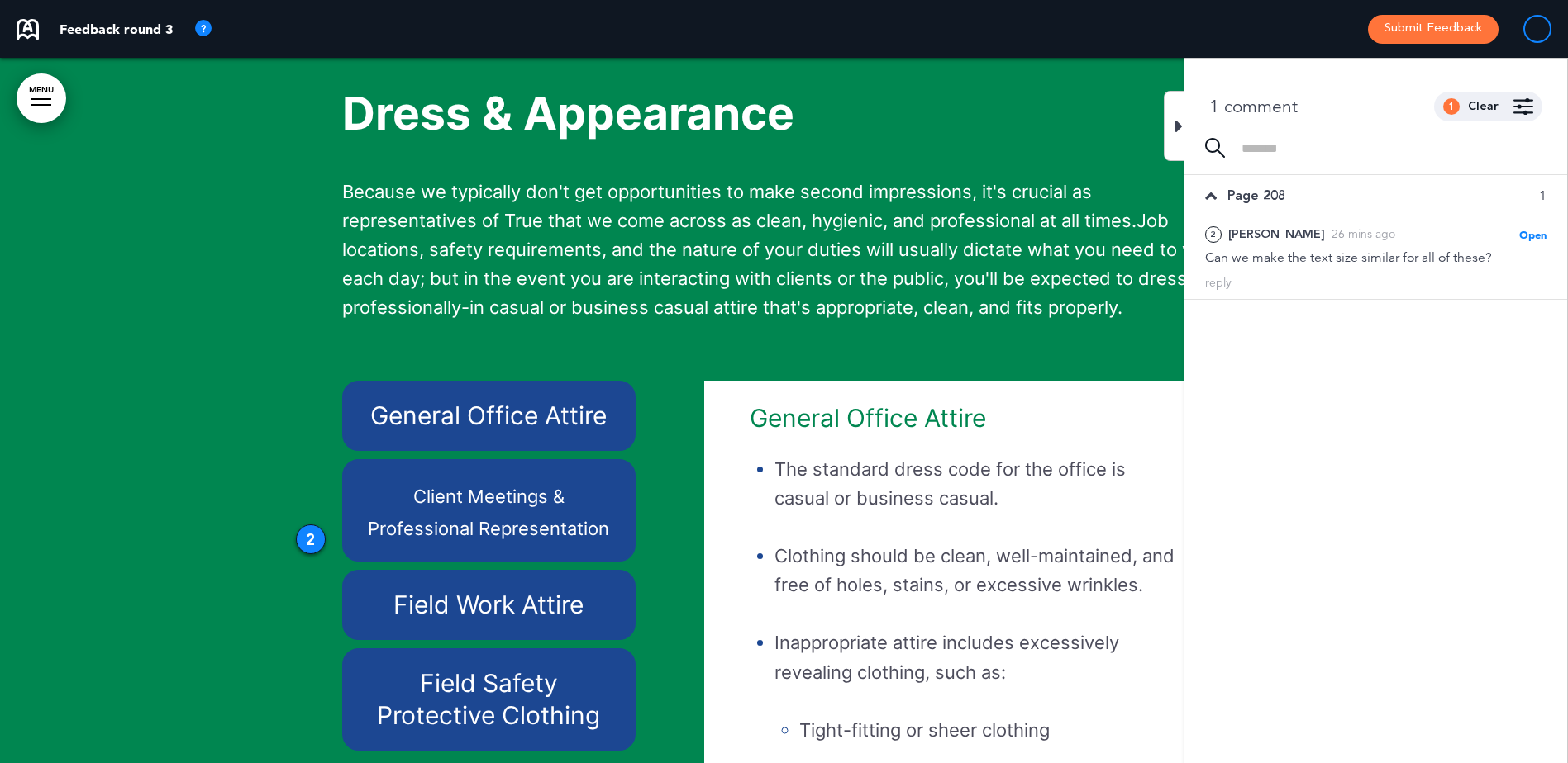
click at [1177, 124] on icon at bounding box center [1179, 126] width 8 height 20
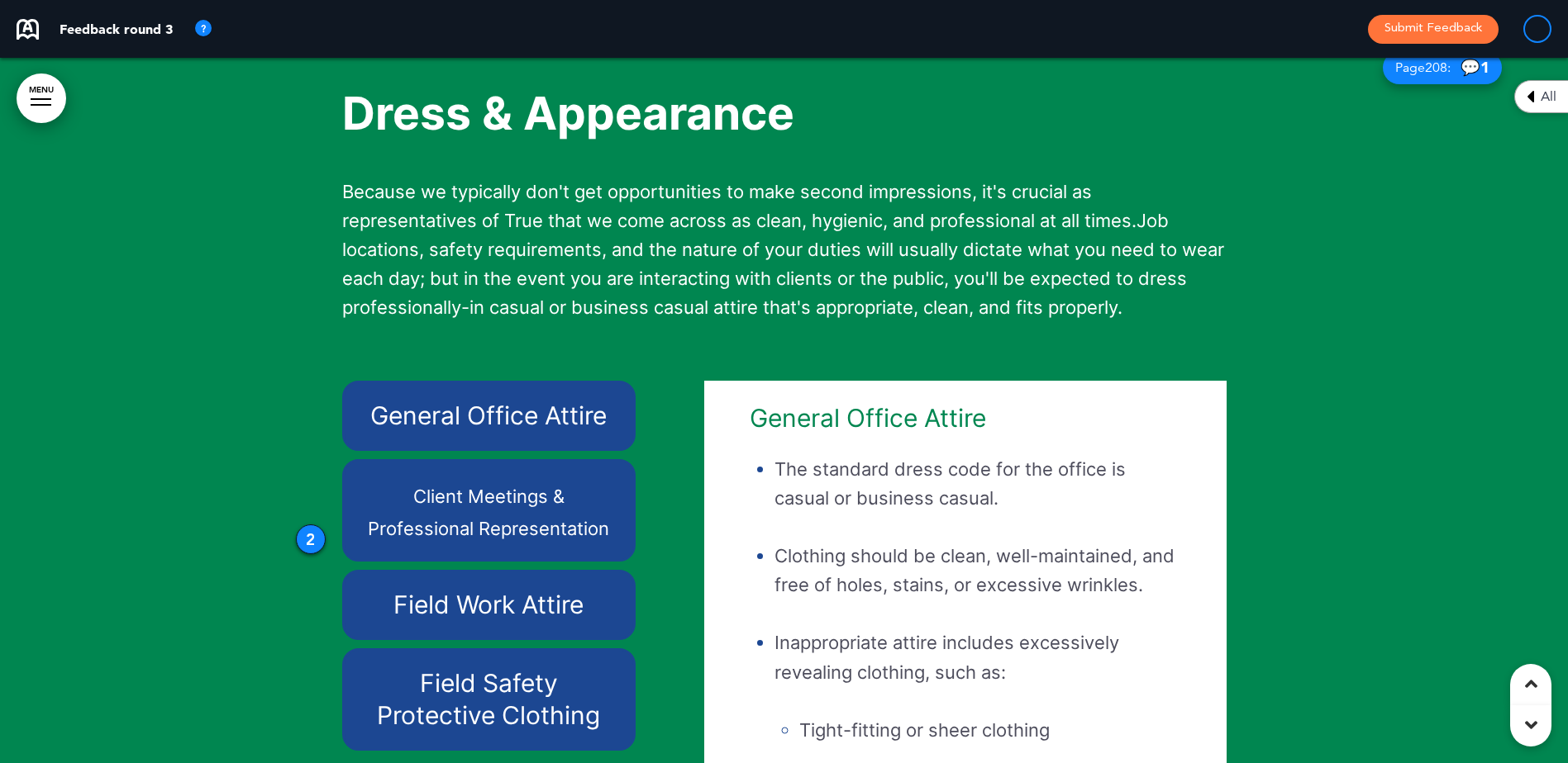
click at [1528, 92] on icon at bounding box center [1530, 97] width 8 height 20
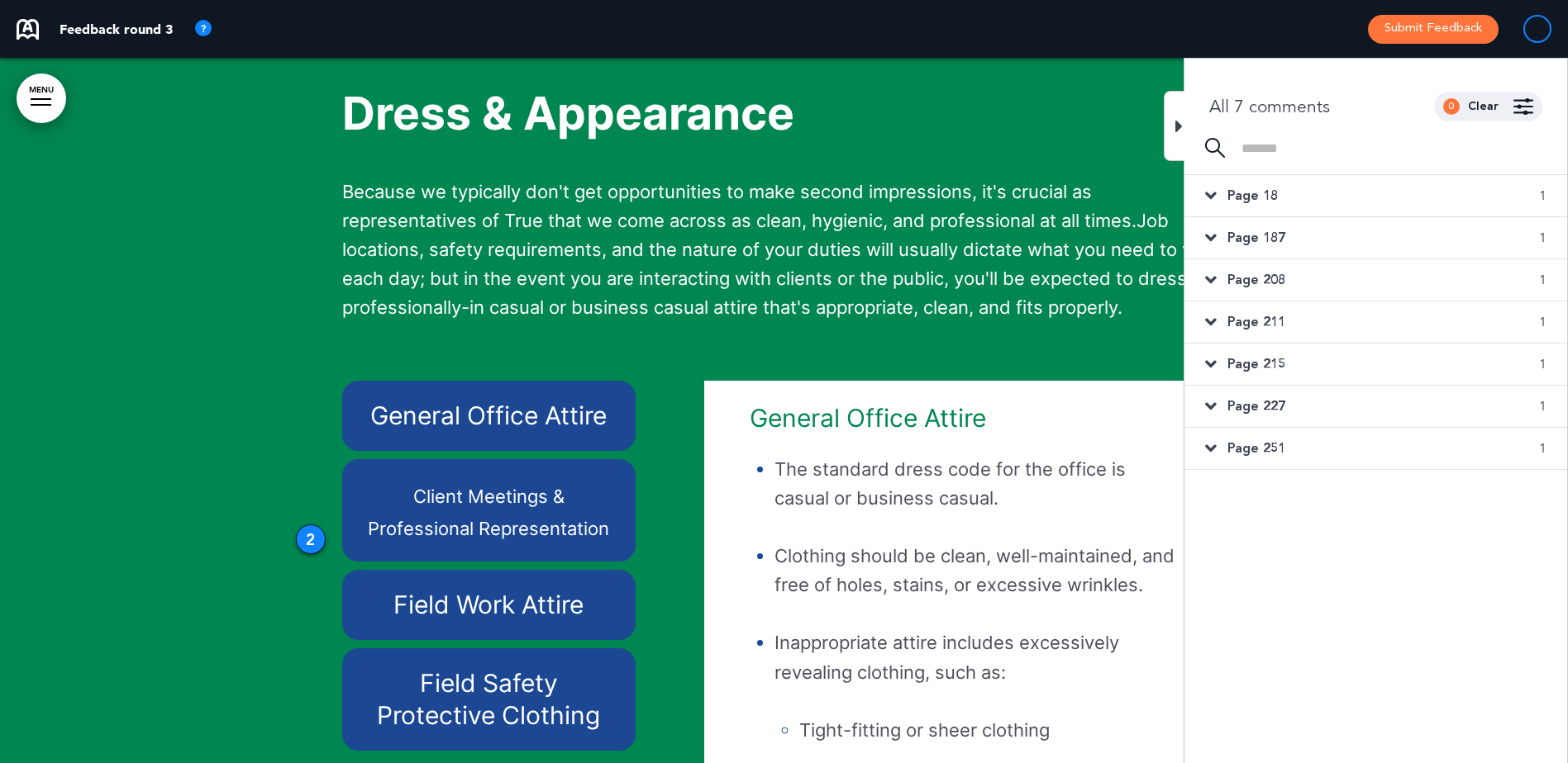
click at [1266, 326] on span "Page 211" at bounding box center [1256, 322] width 58 height 19
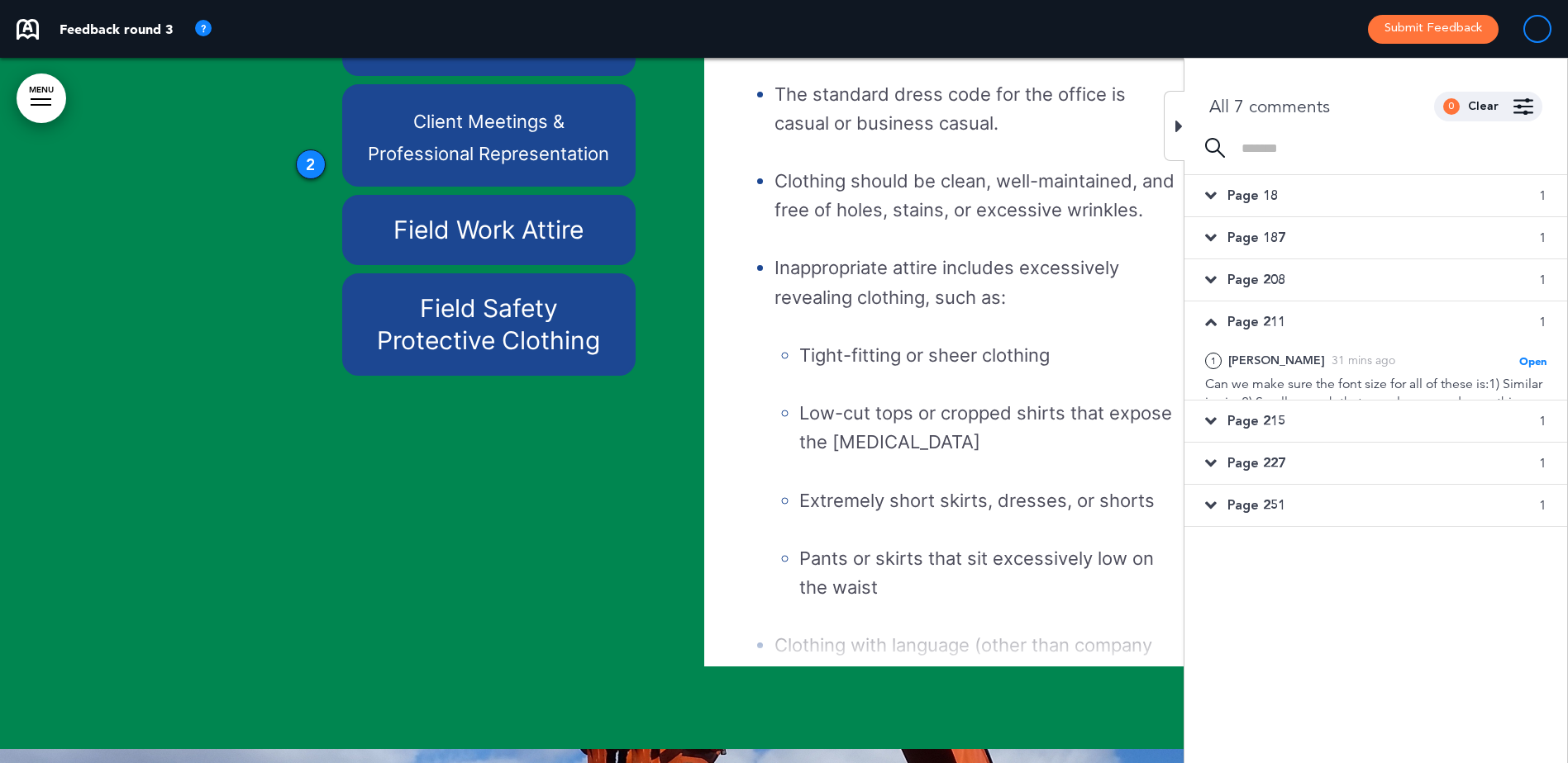
scroll to position [31191, 0]
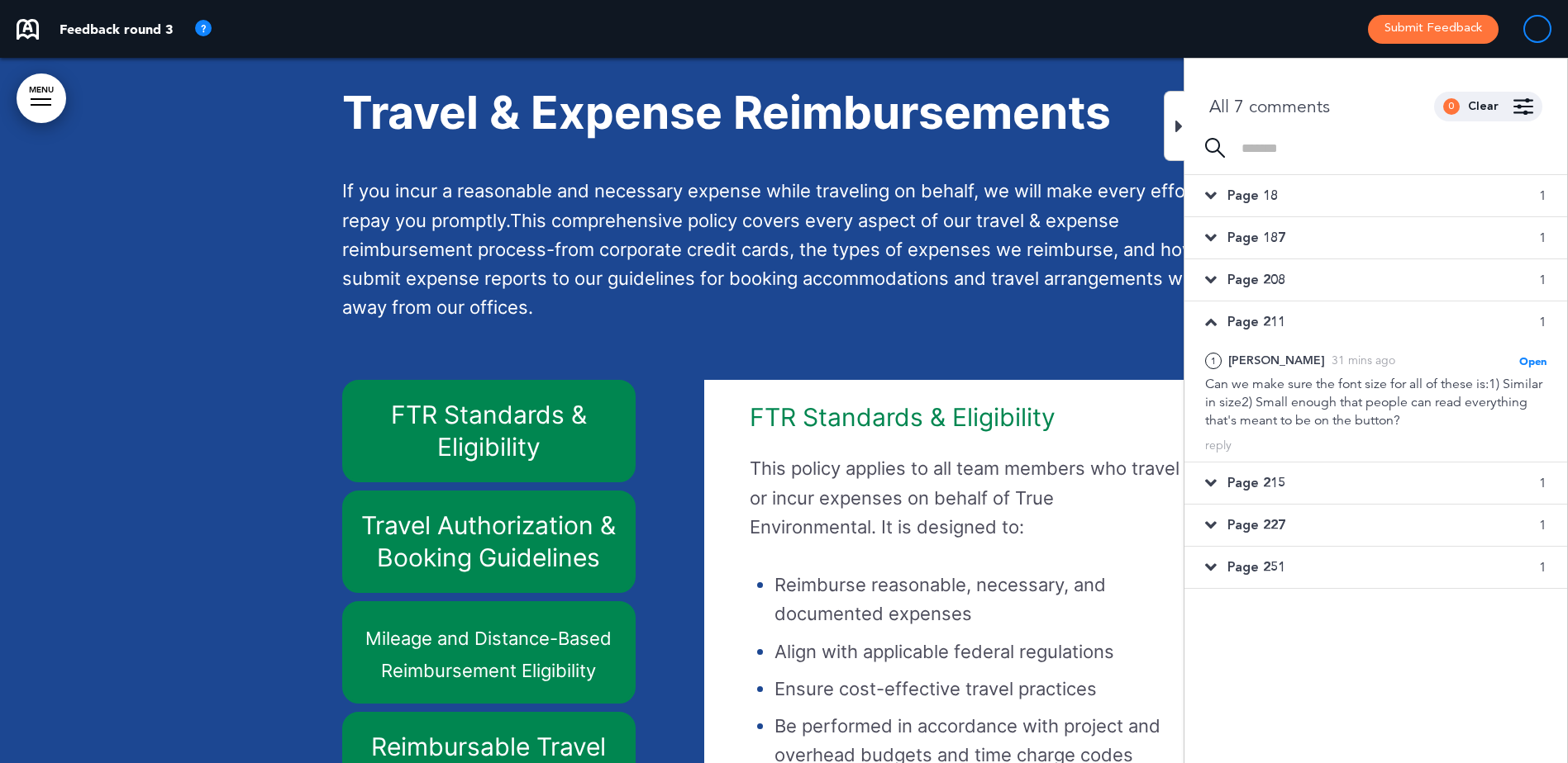
click at [1182, 124] on div at bounding box center [1174, 126] width 21 height 70
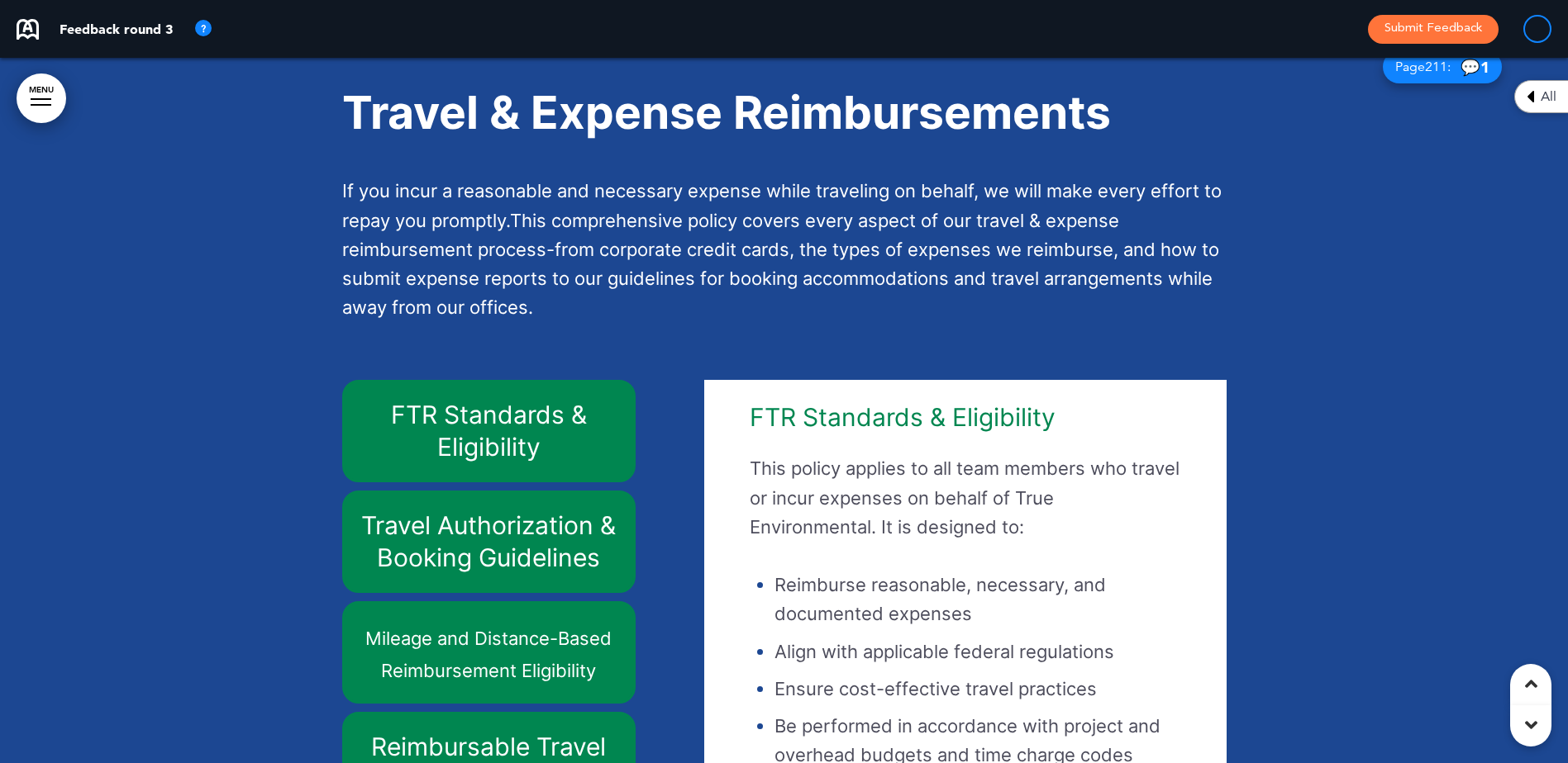
click at [1425, 75] on span "211" at bounding box center [1436, 67] width 23 height 17
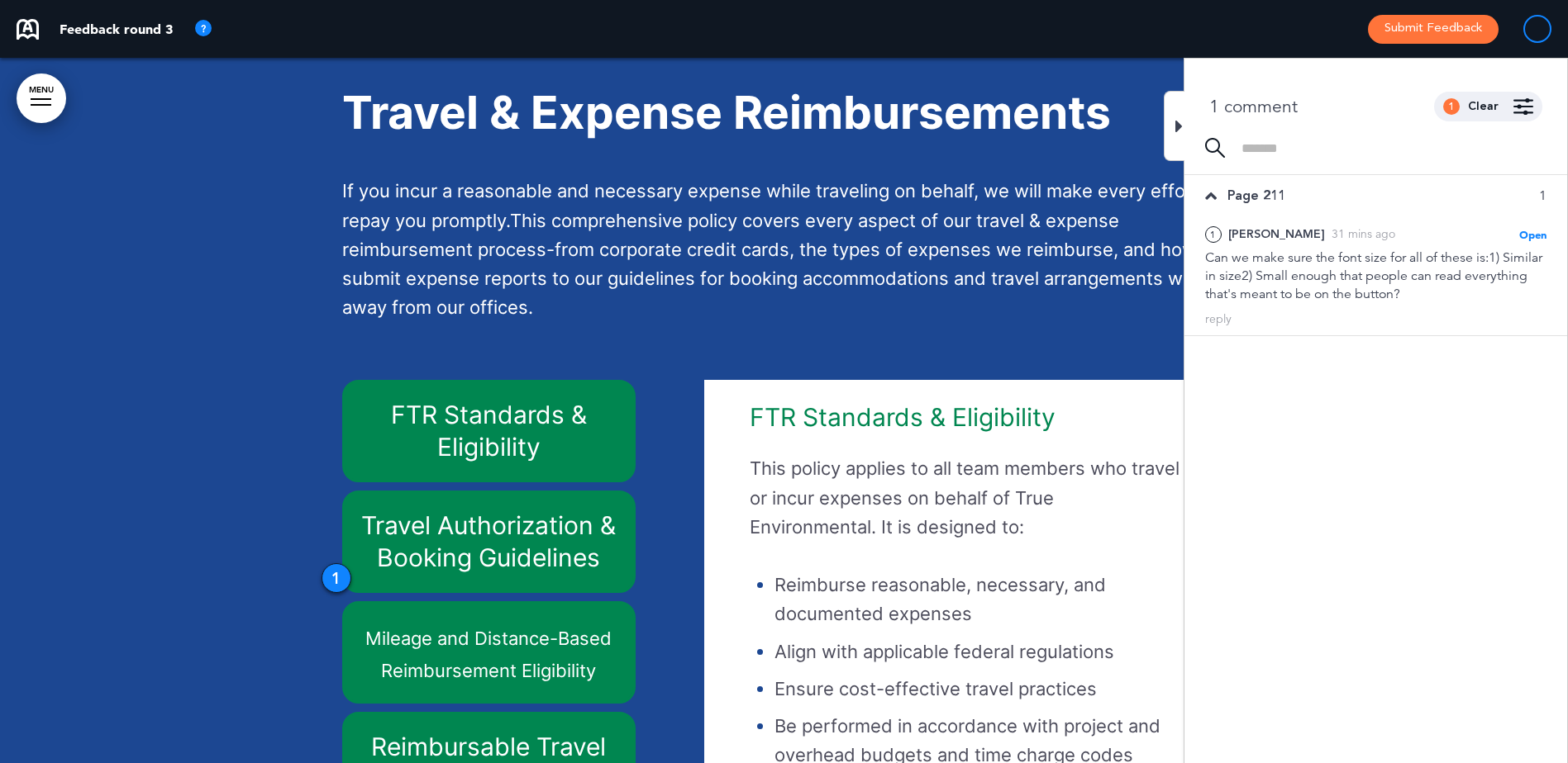
click at [1174, 129] on div at bounding box center [1174, 126] width 21 height 70
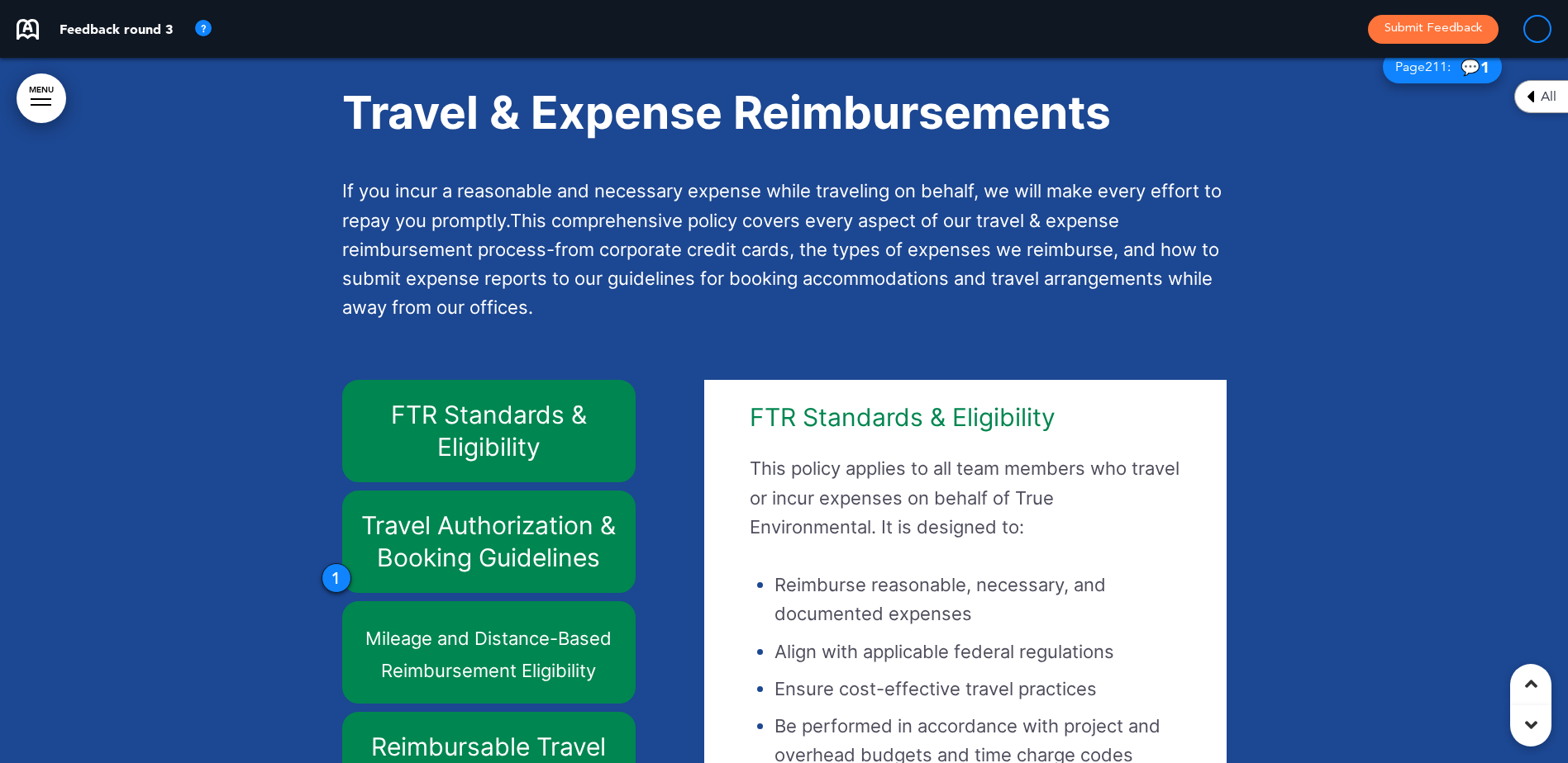
click at [1534, 93] on icon at bounding box center [1530, 97] width 8 height 20
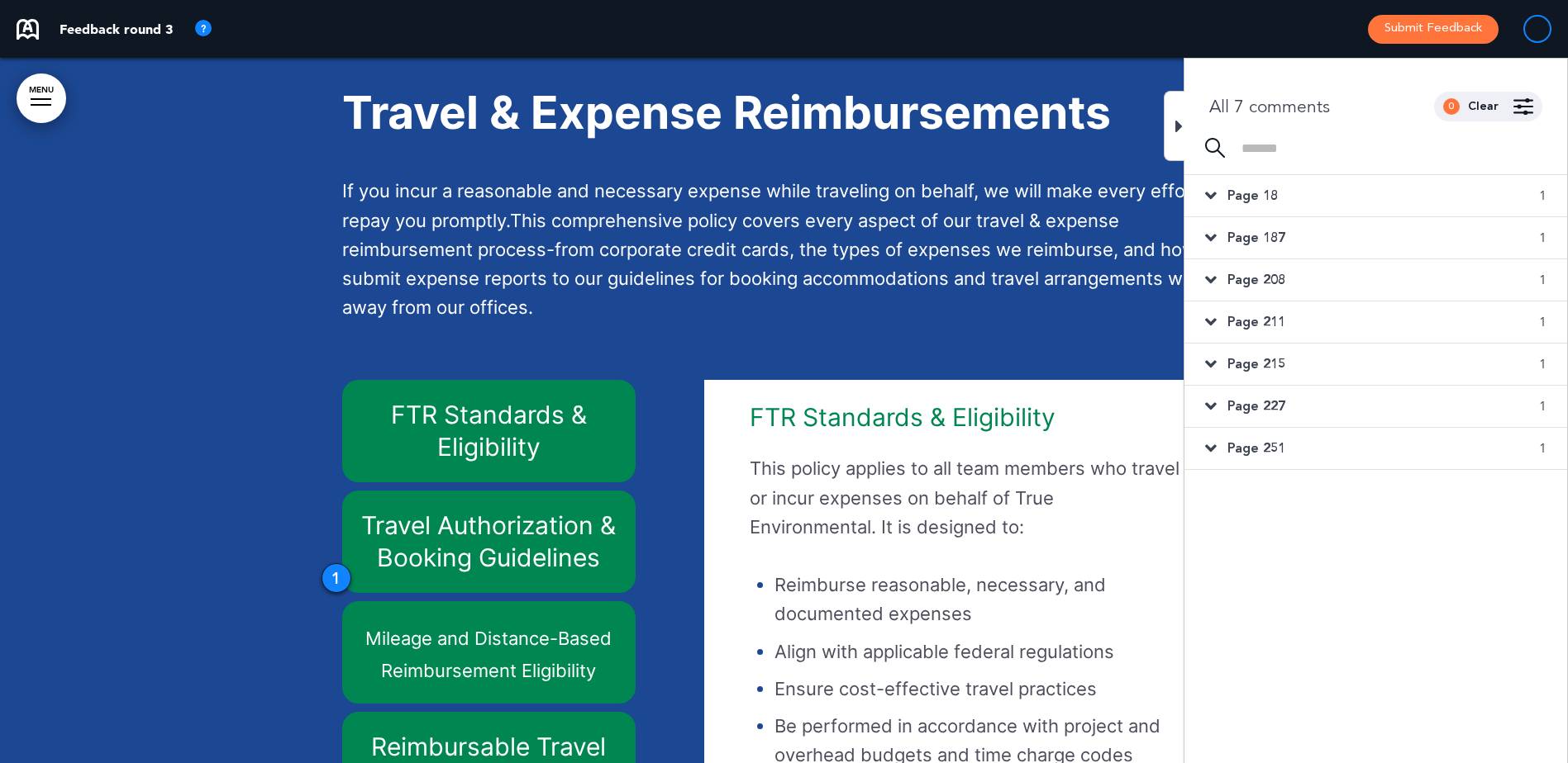
click at [1263, 364] on span "Page 215" at bounding box center [1256, 364] width 58 height 19
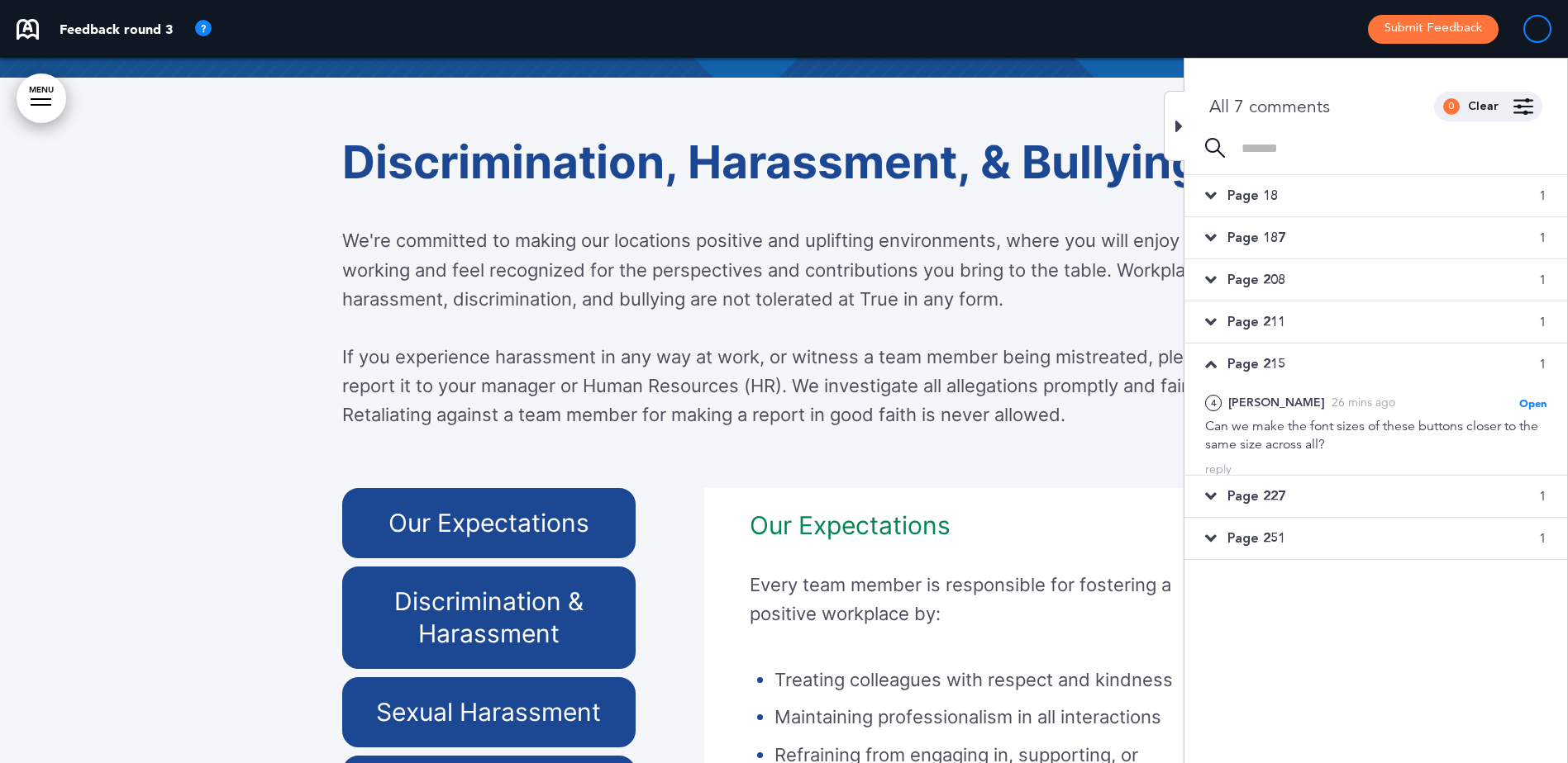
scroll to position [41187, 0]
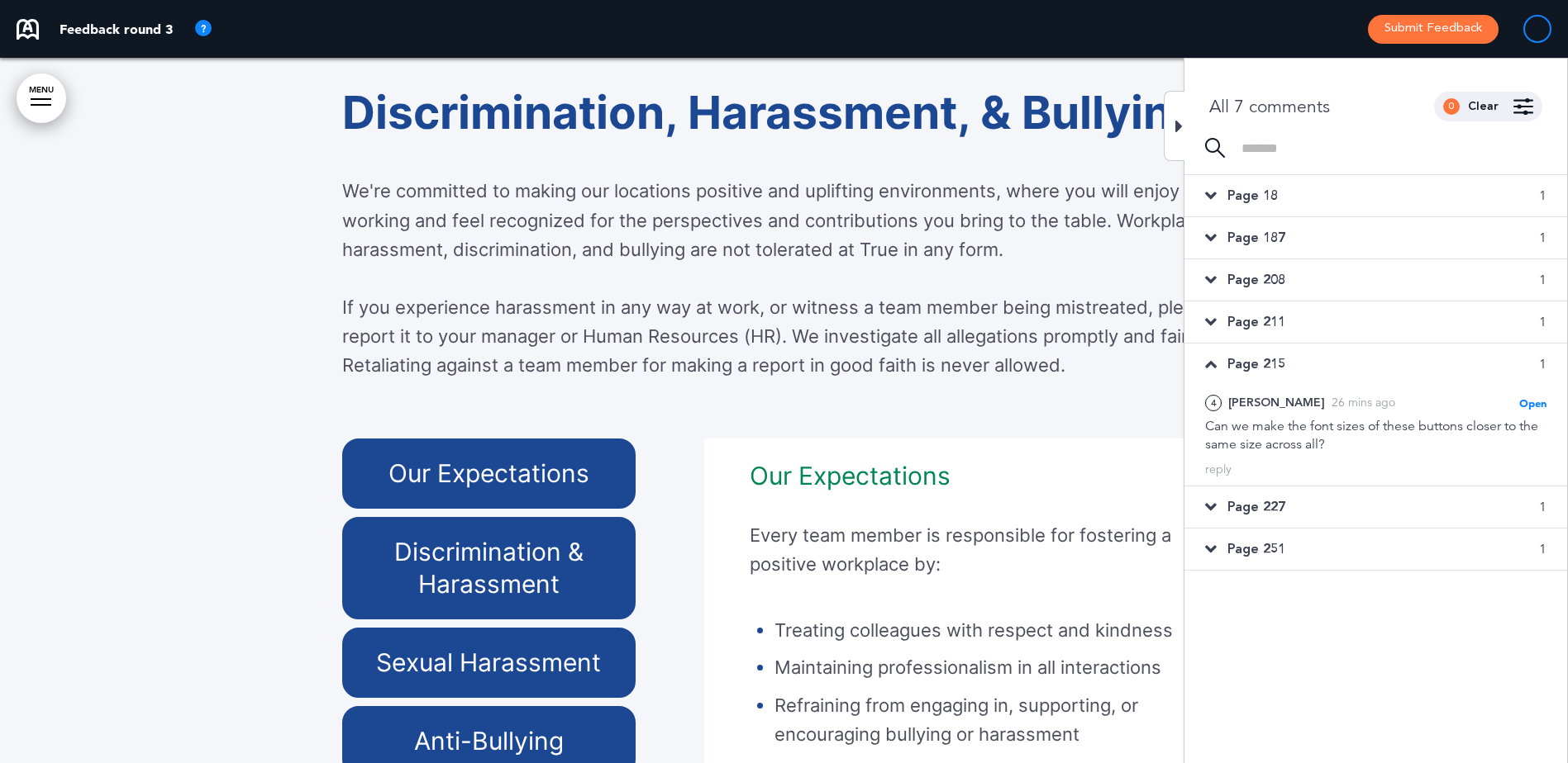
click at [1176, 130] on icon at bounding box center [1179, 126] width 8 height 20
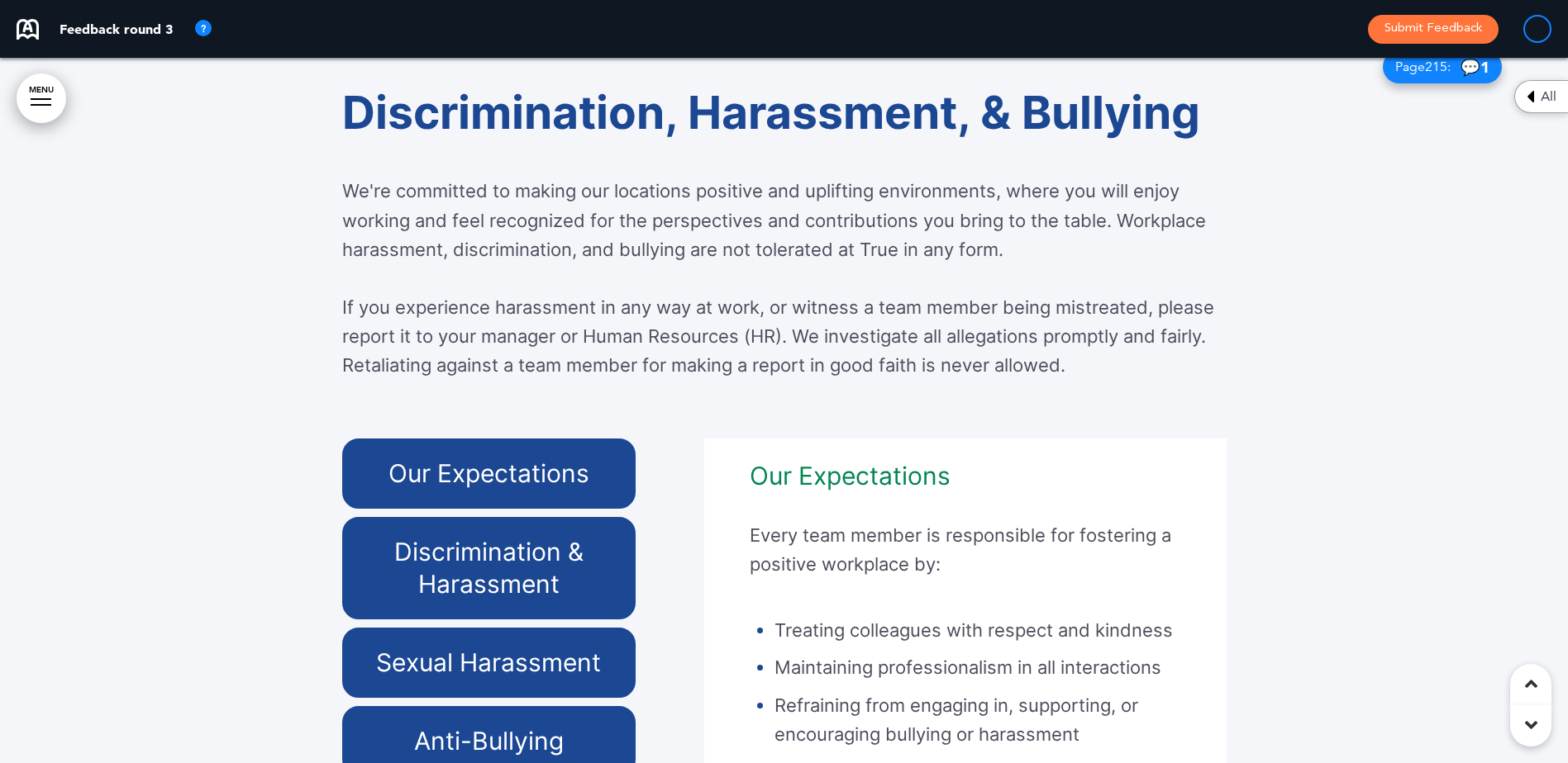
click at [1414, 73] on span "Page 215 :" at bounding box center [1422, 67] width 56 height 14
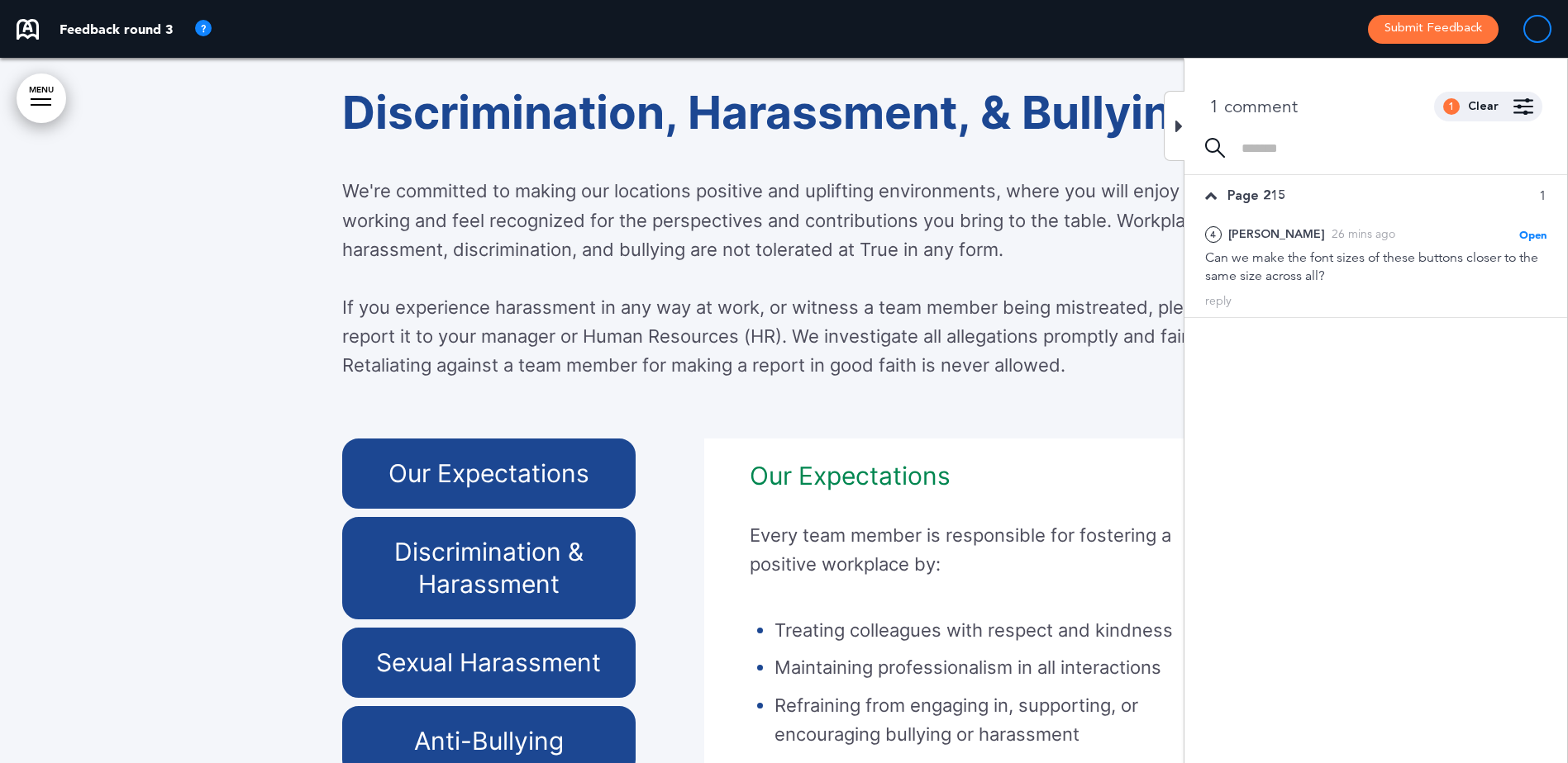
click at [1081, 358] on p "If you experience harassment in any way at work, or witness a team member being…" at bounding box center [784, 351] width 884 height 116
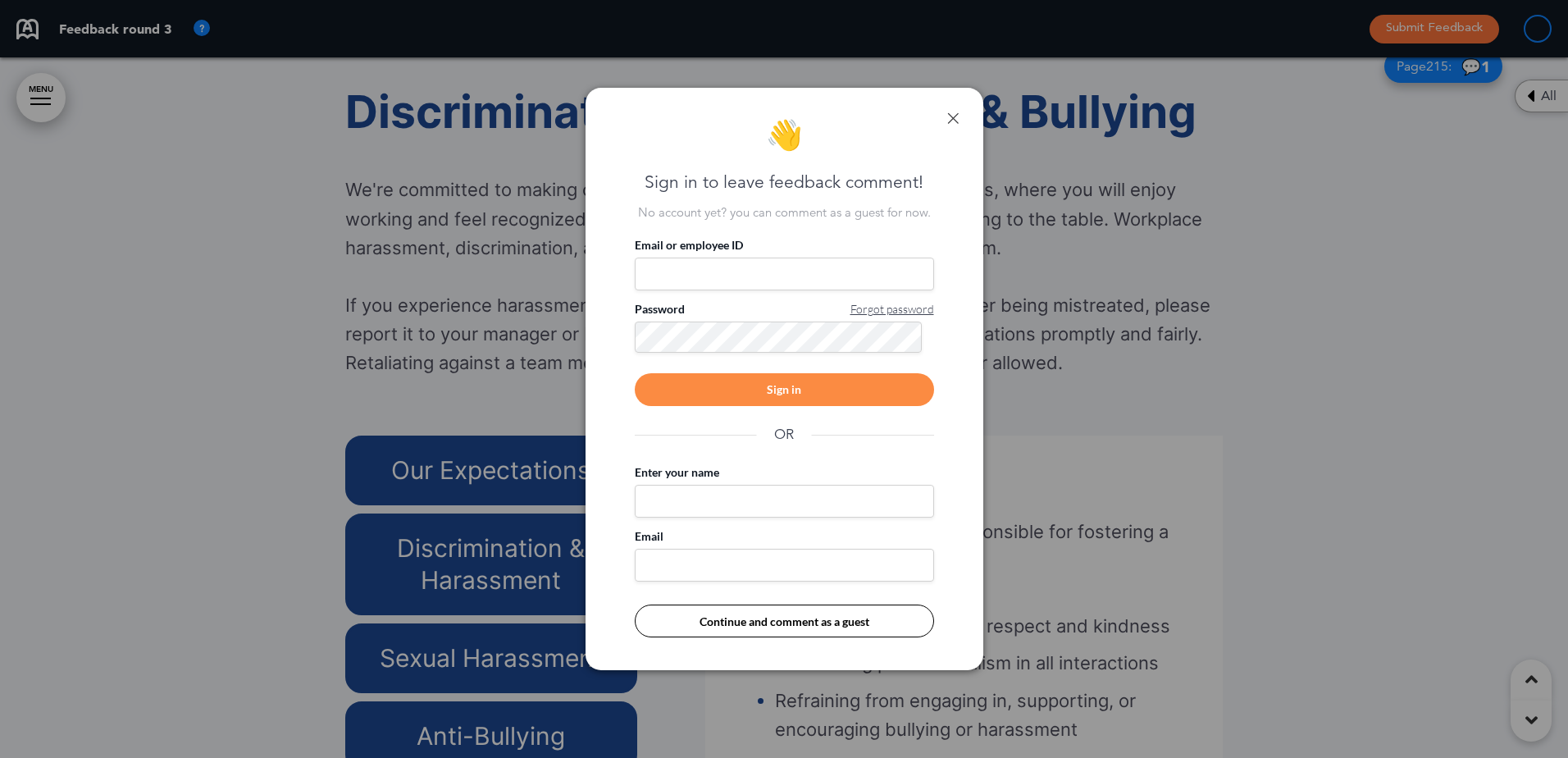
click at [953, 120] on link at bounding box center [953, 119] width 12 height 12
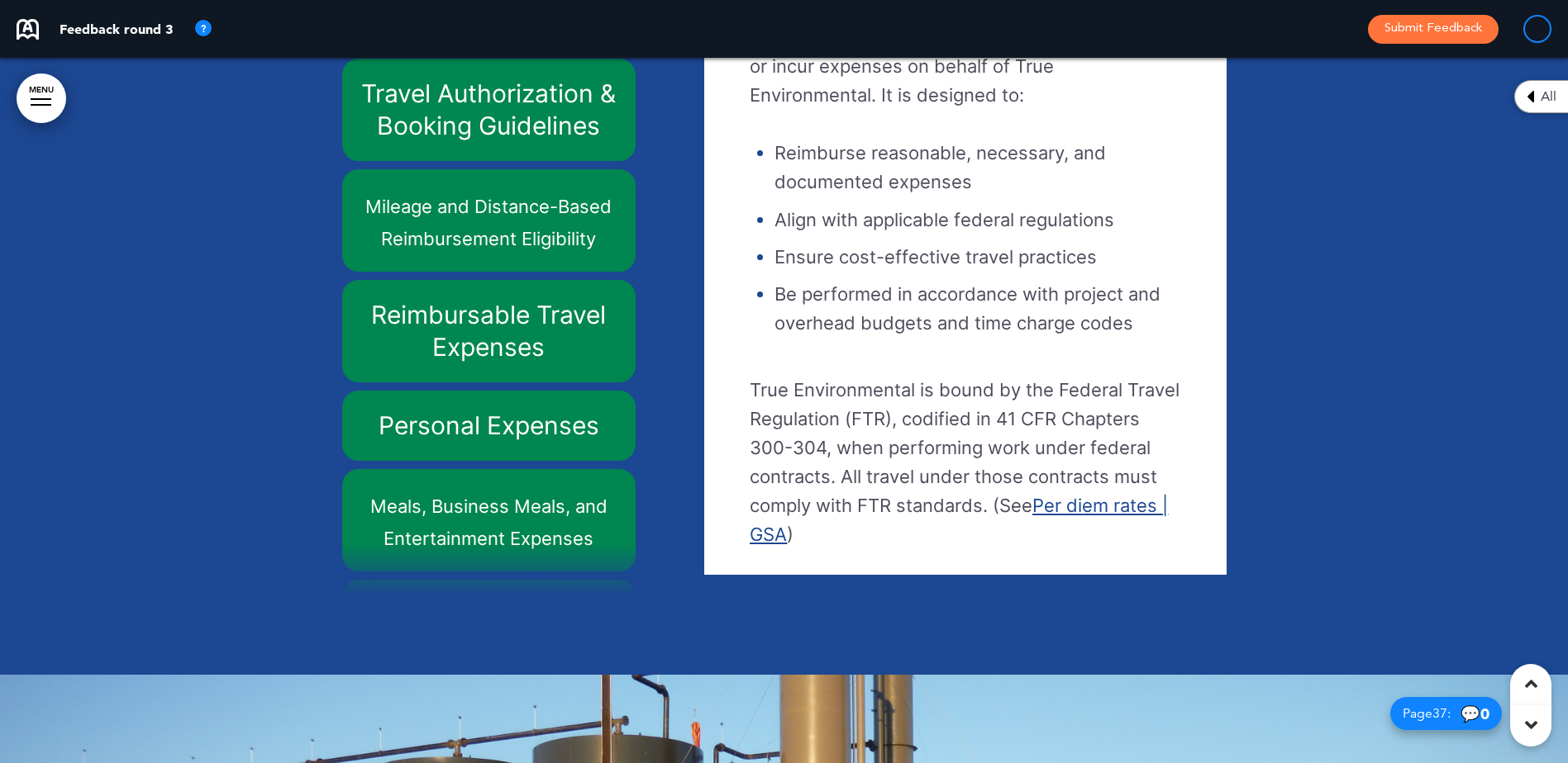
scroll to position [30806, 0]
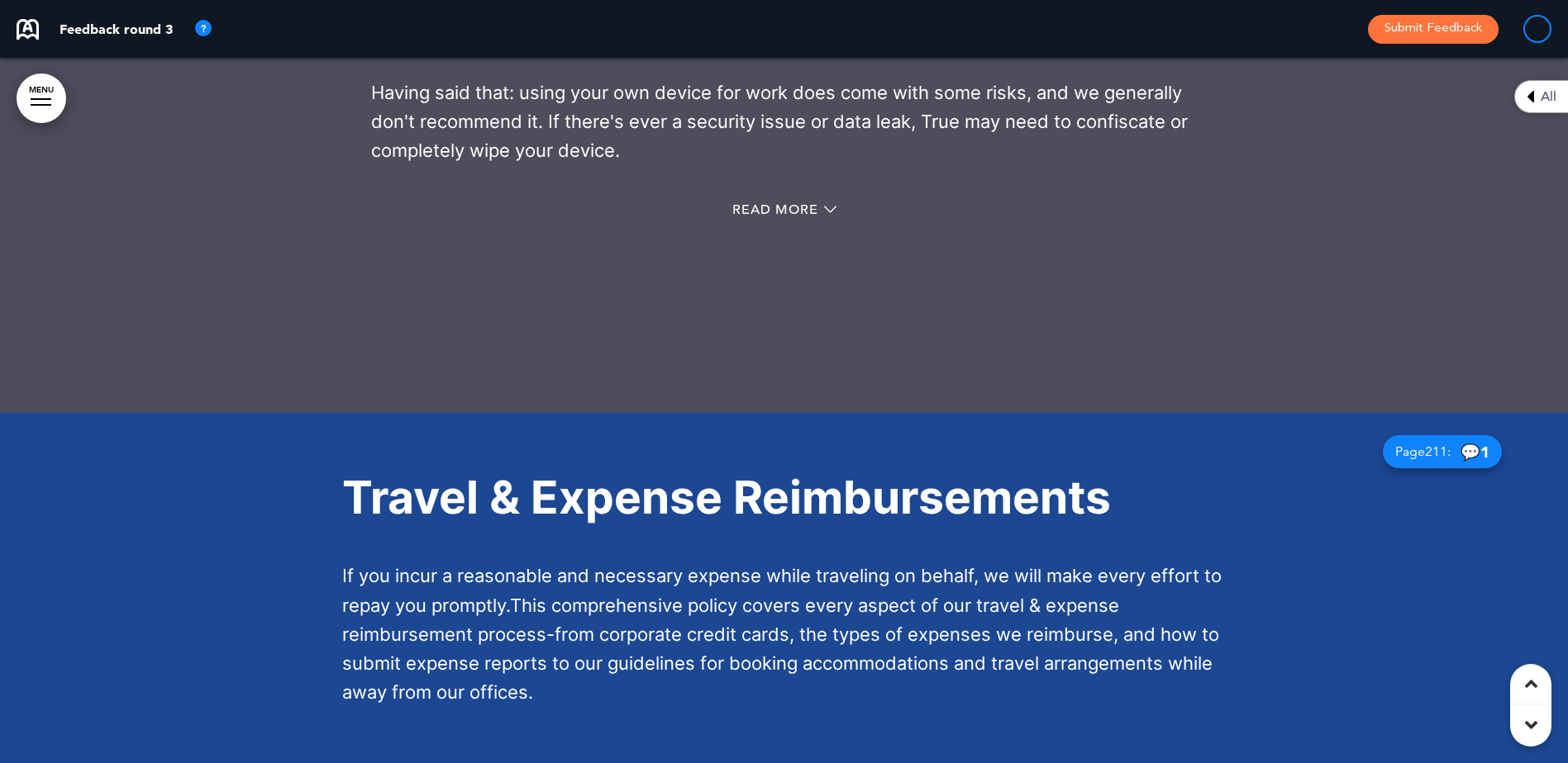
click at [1533, 102] on icon at bounding box center [1530, 97] width 8 height 20
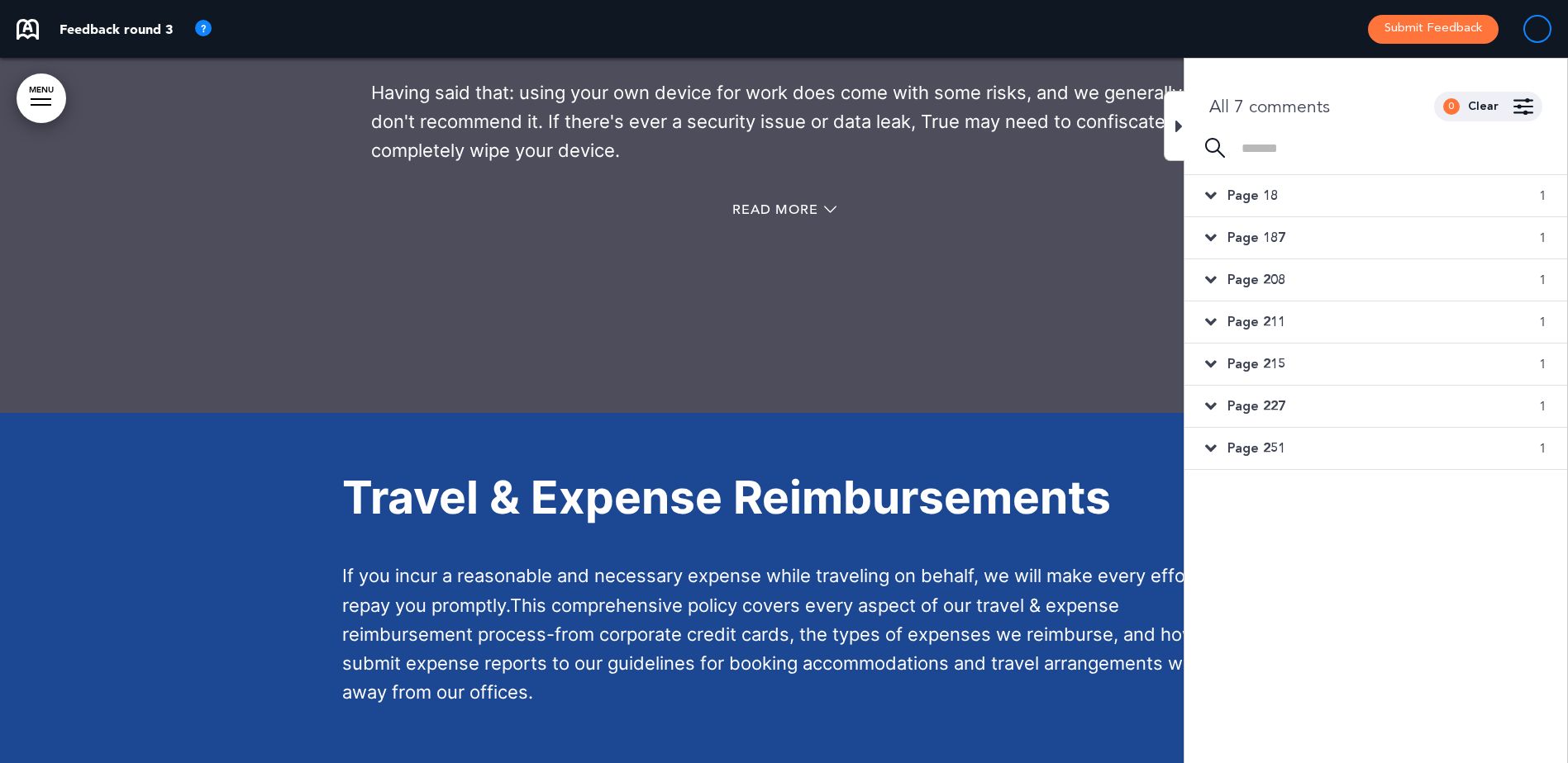
click at [1253, 417] on div "Page 227 1" at bounding box center [1375, 406] width 383 height 41
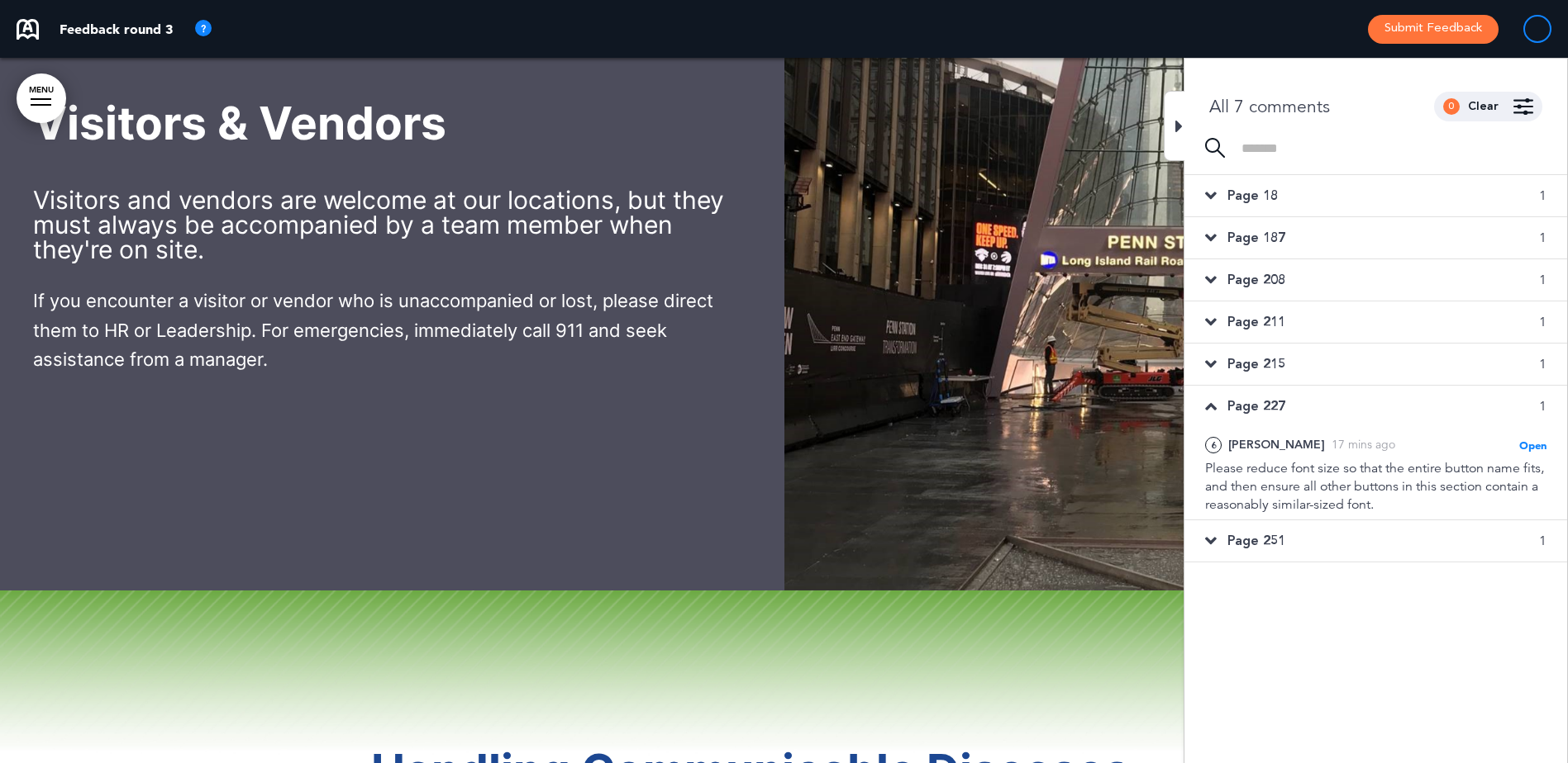
scroll to position [60576, 0]
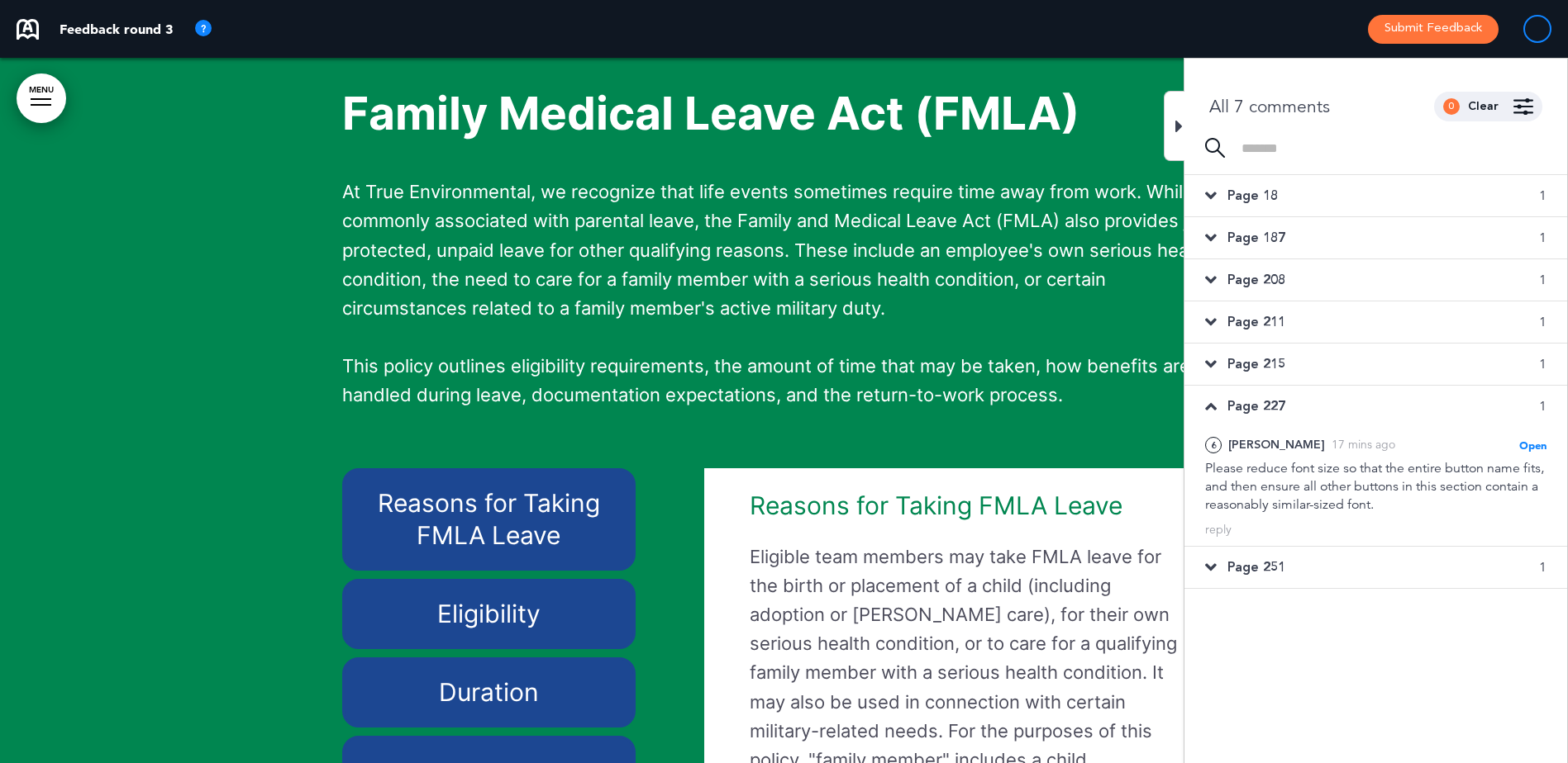
click at [1262, 563] on span "Page 251" at bounding box center [1256, 567] width 58 height 19
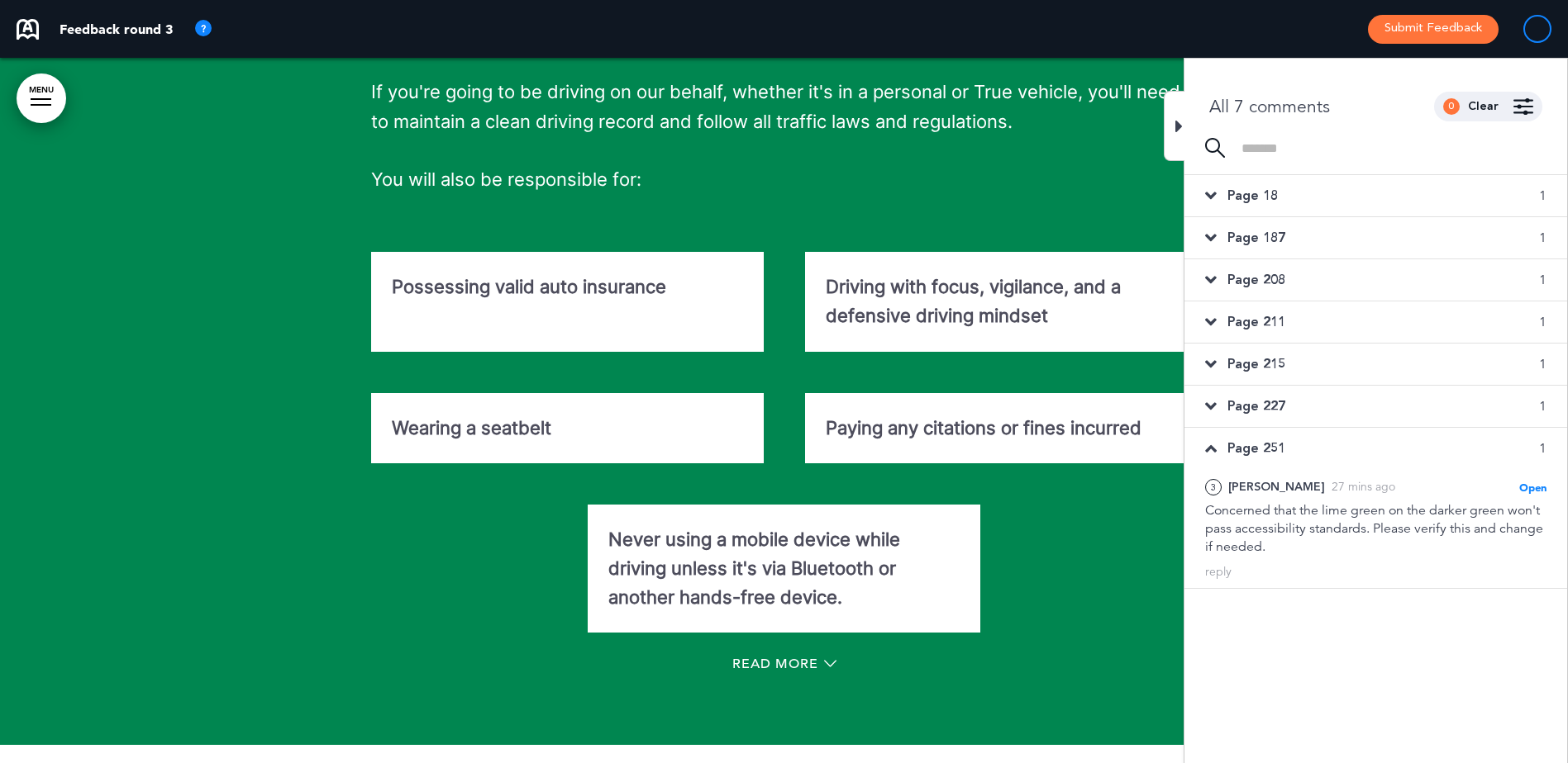
scroll to position [32975, 0]
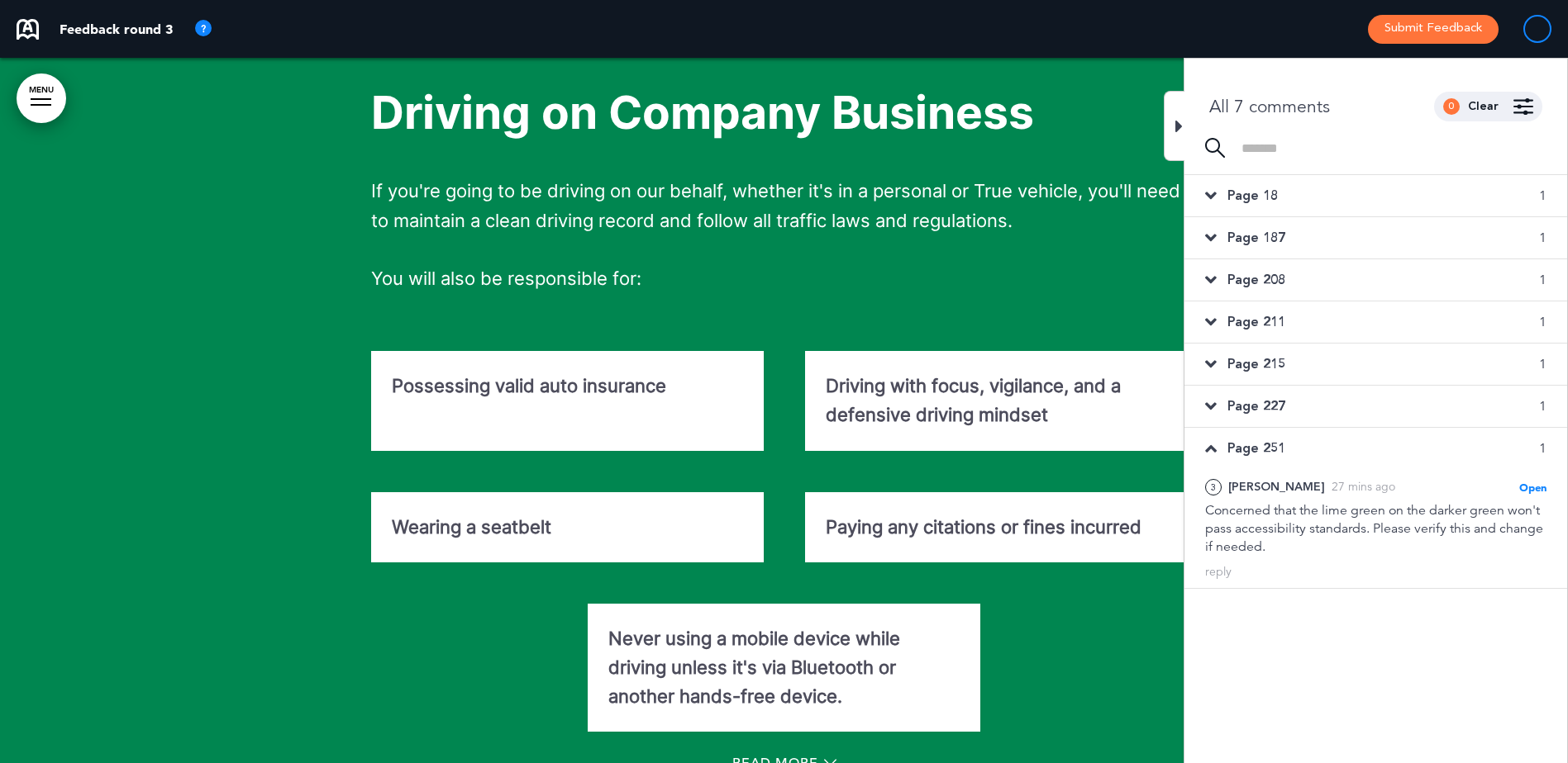
click at [1177, 127] on icon at bounding box center [1179, 126] width 8 height 20
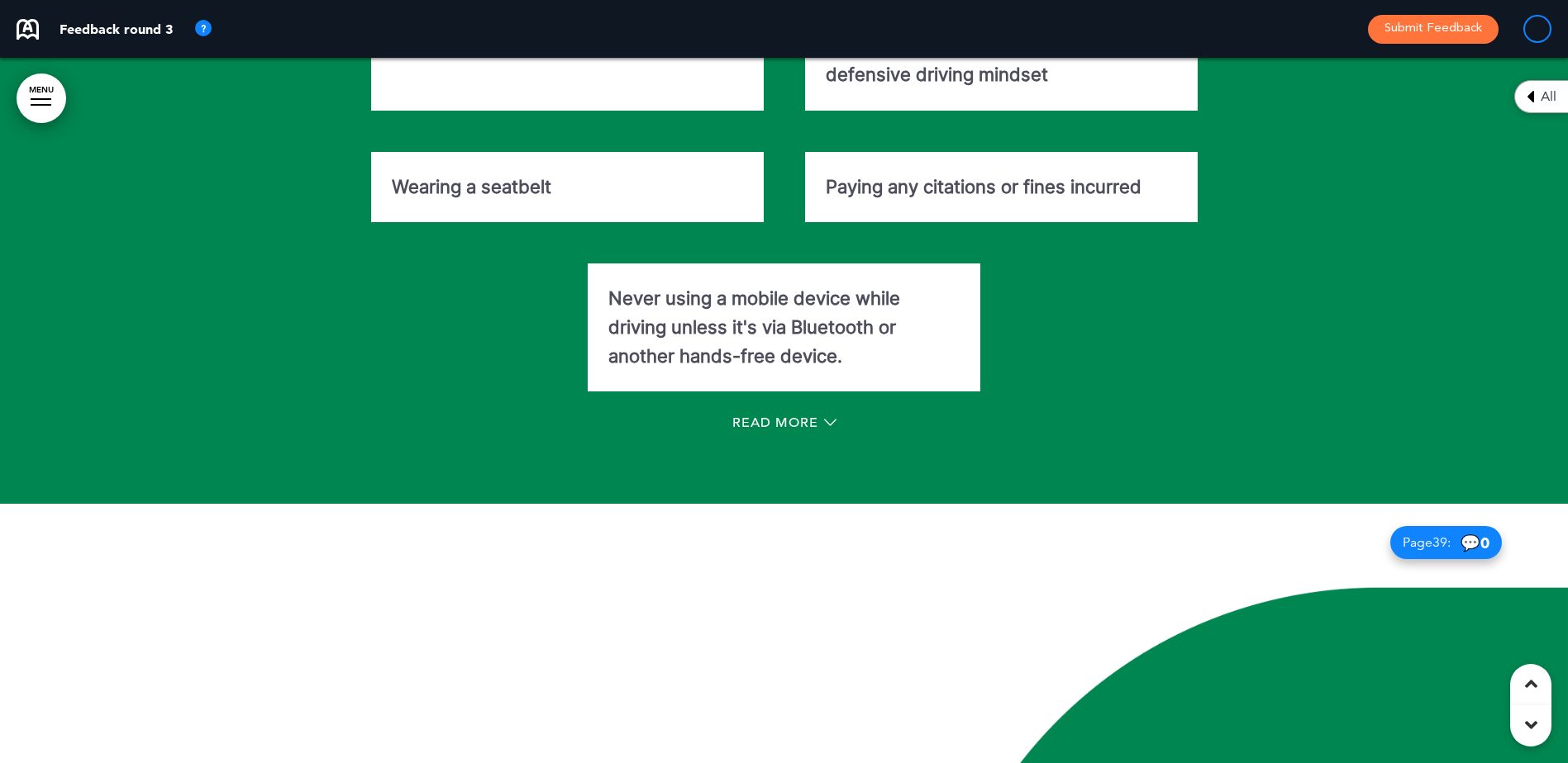
scroll to position [33805, 0]
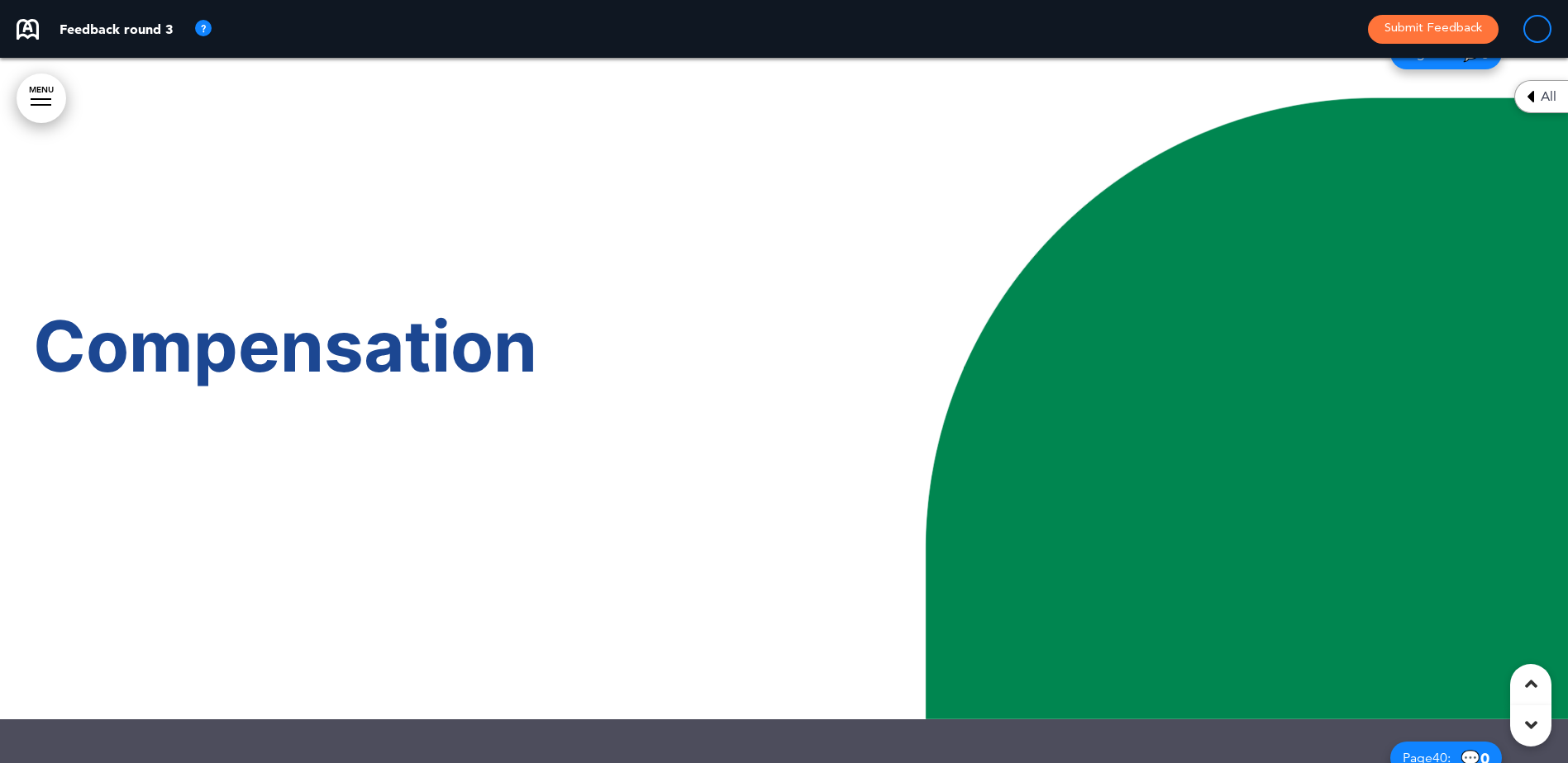
click at [1419, 60] on span "Page 39 :" at bounding box center [1426, 53] width 48 height 14
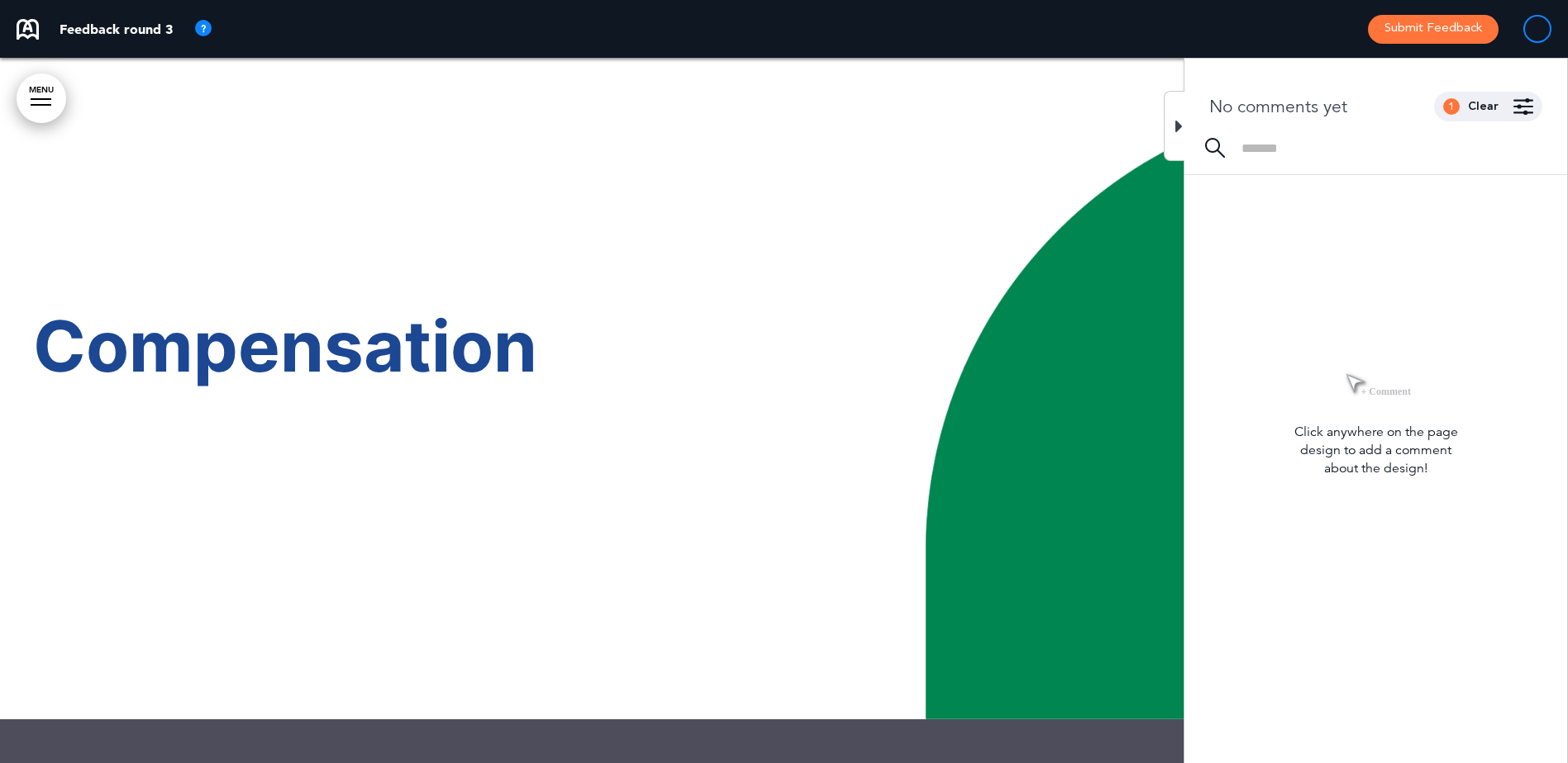
click at [1176, 132] on icon at bounding box center [1179, 126] width 8 height 20
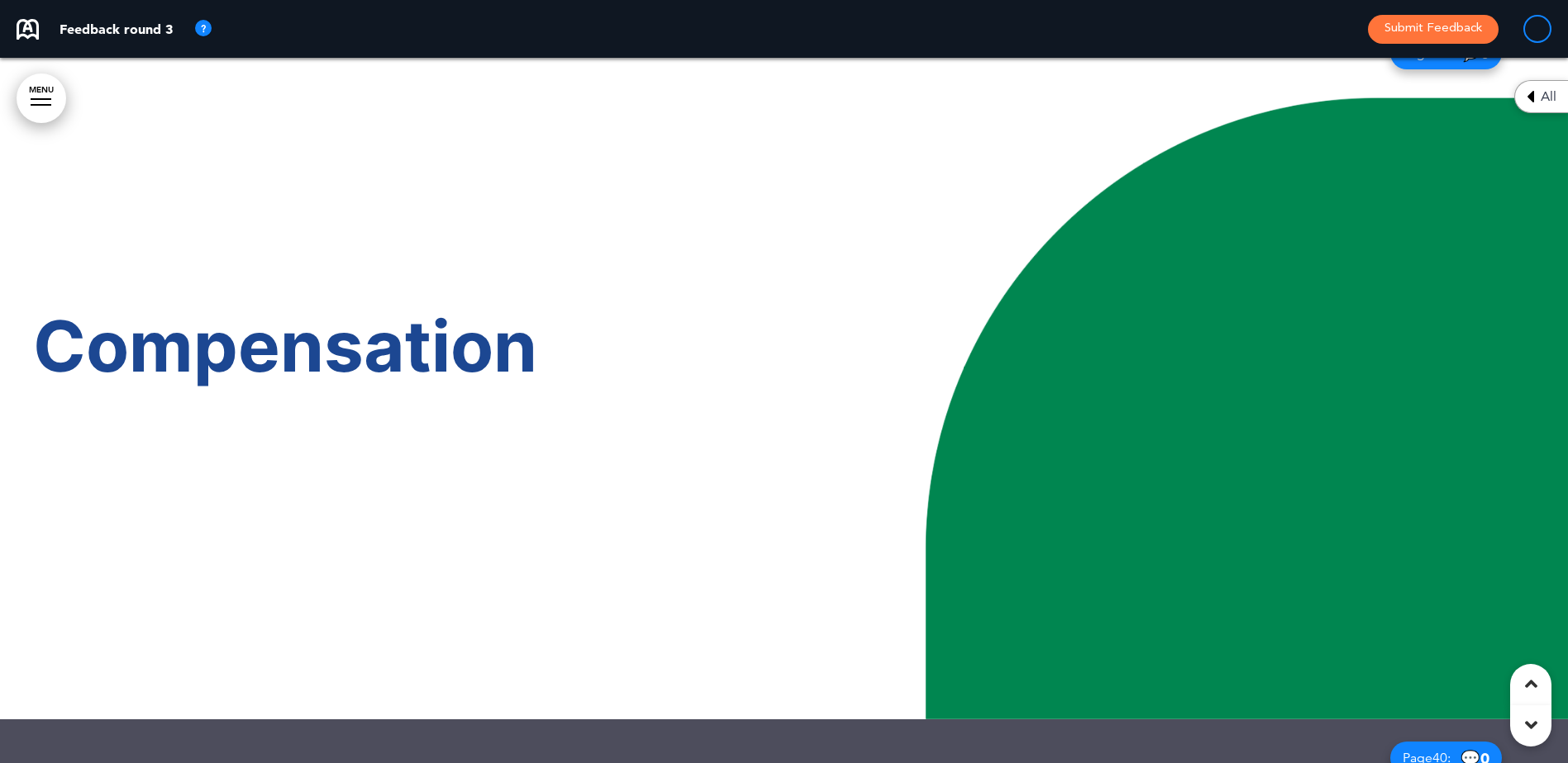
click at [1453, 69] on div "Page 39 : 💬 0" at bounding box center [1446, 53] width 112 height 33
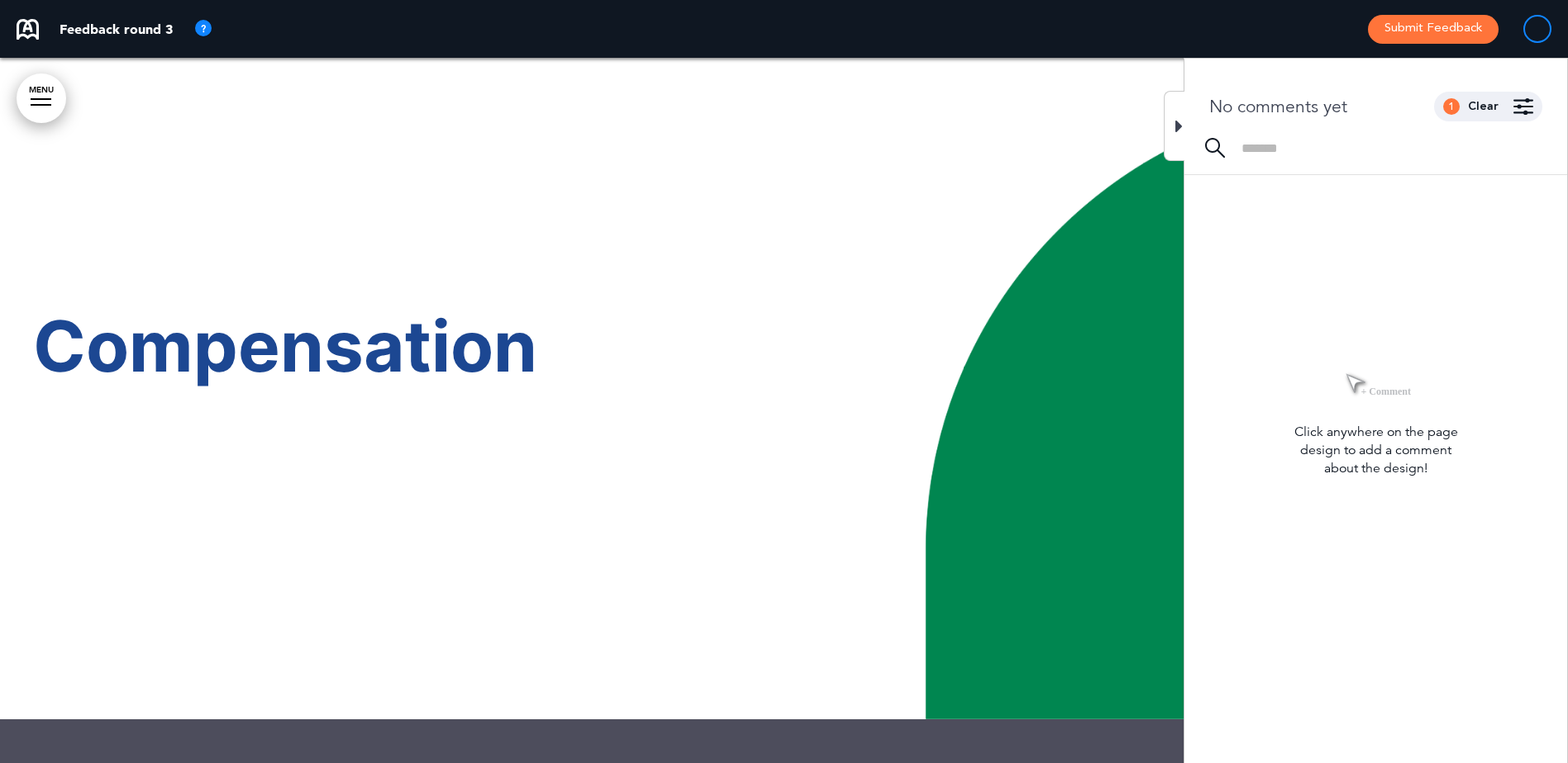
click at [1181, 126] on icon at bounding box center [1179, 126] width 8 height 20
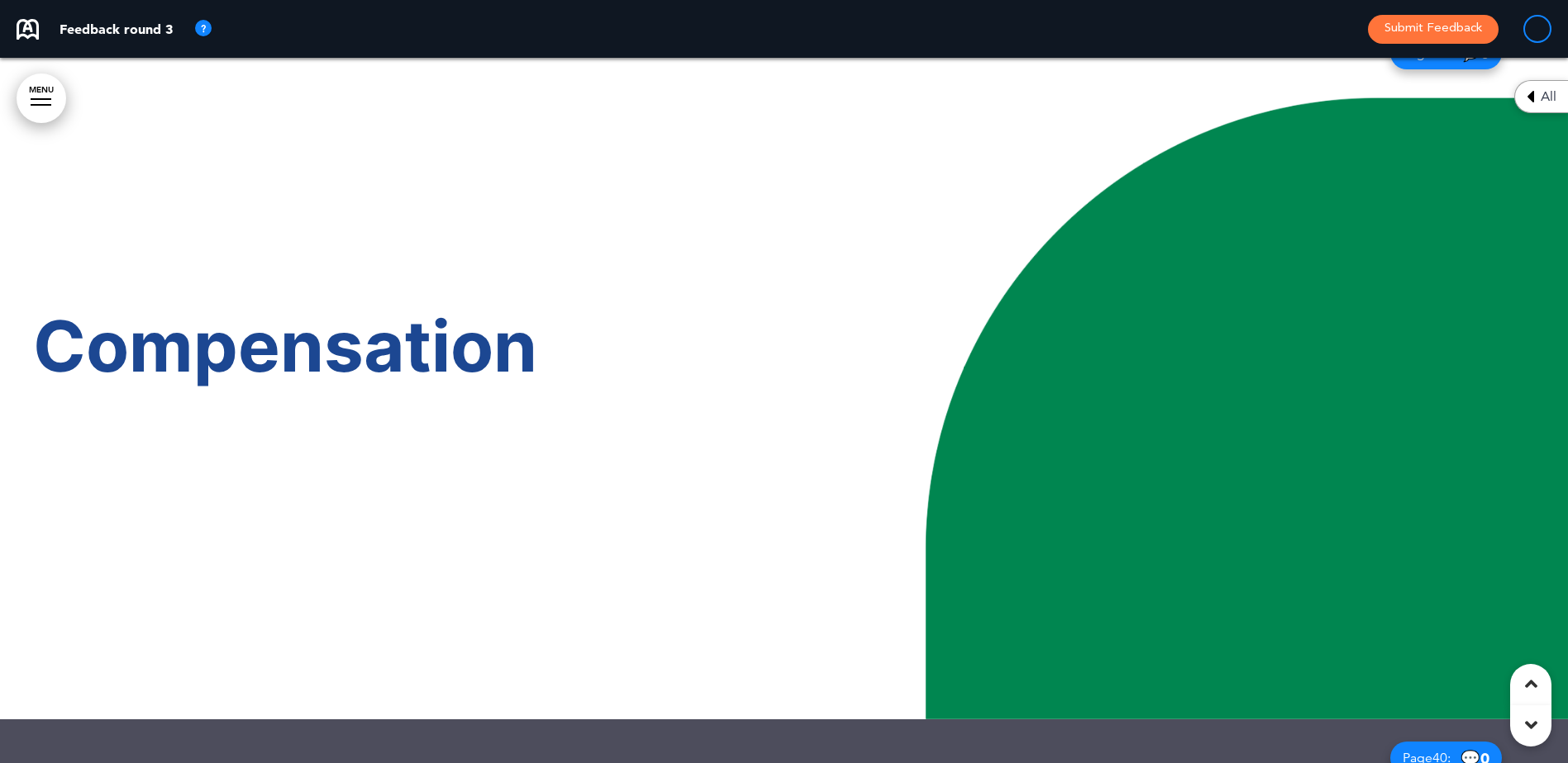
click at [1554, 97] on span "All" at bounding box center [1548, 97] width 16 height 14
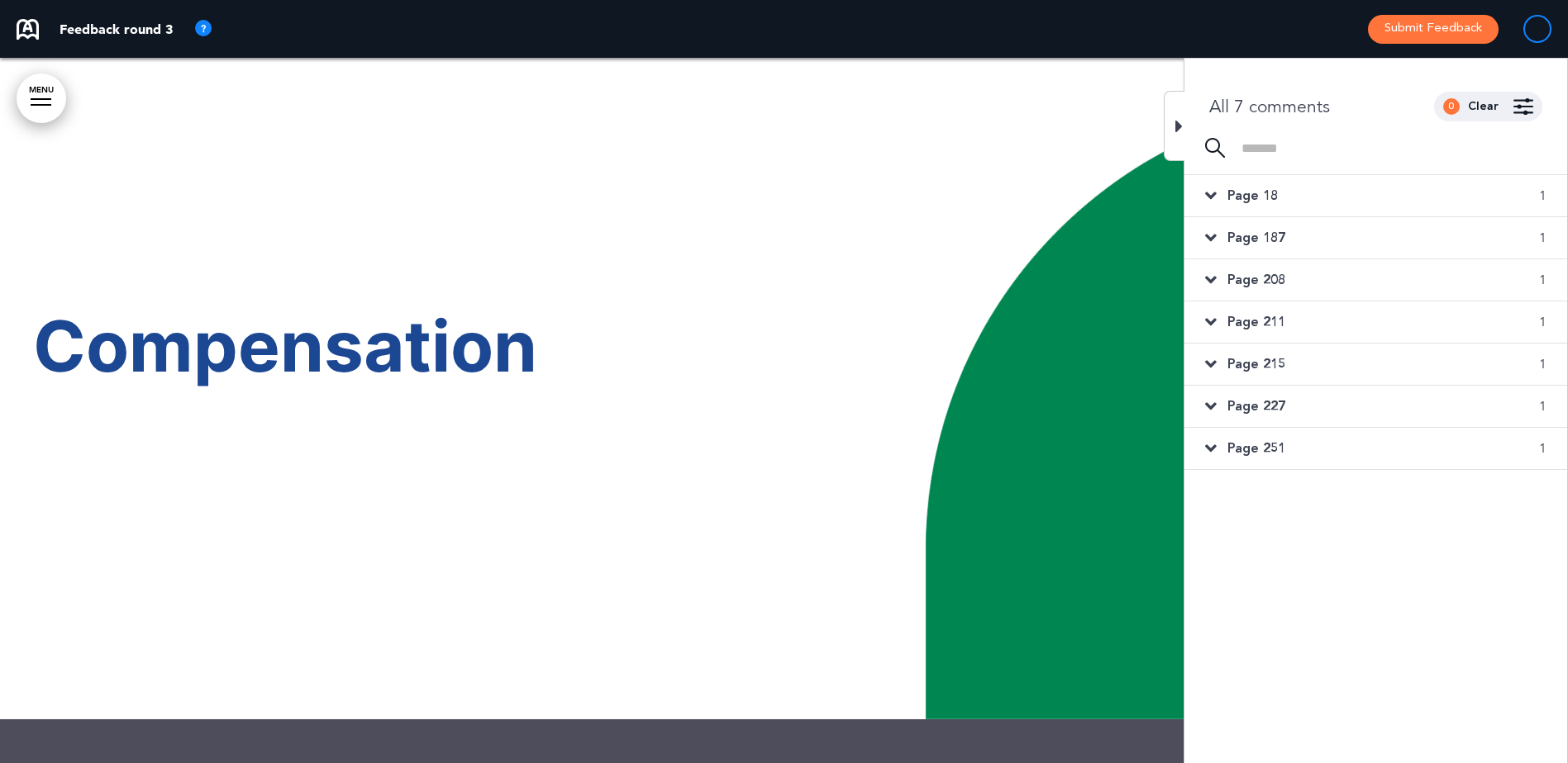
click at [1276, 454] on span "Page 251" at bounding box center [1256, 448] width 58 height 19
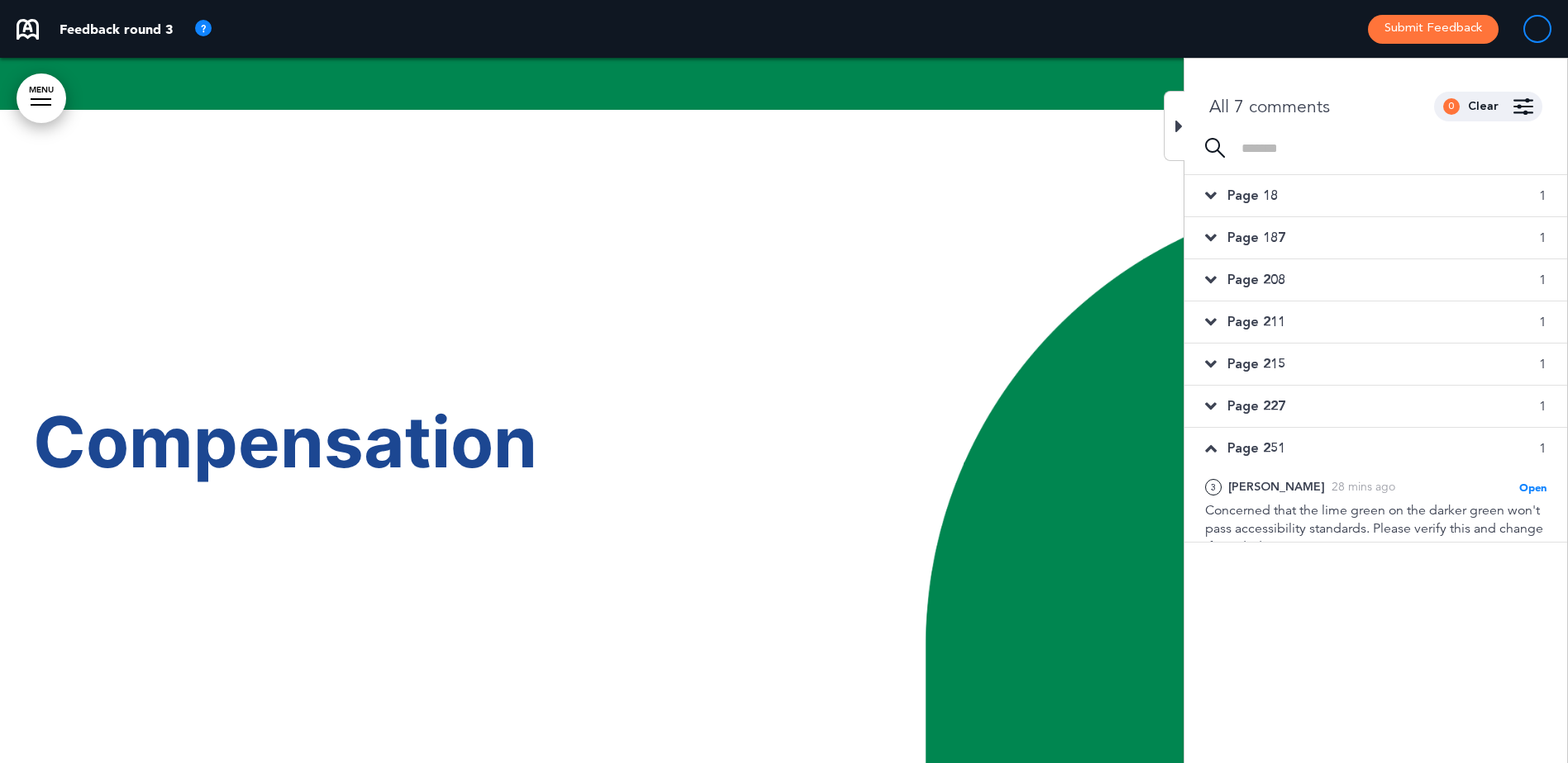
scroll to position [32975, 0]
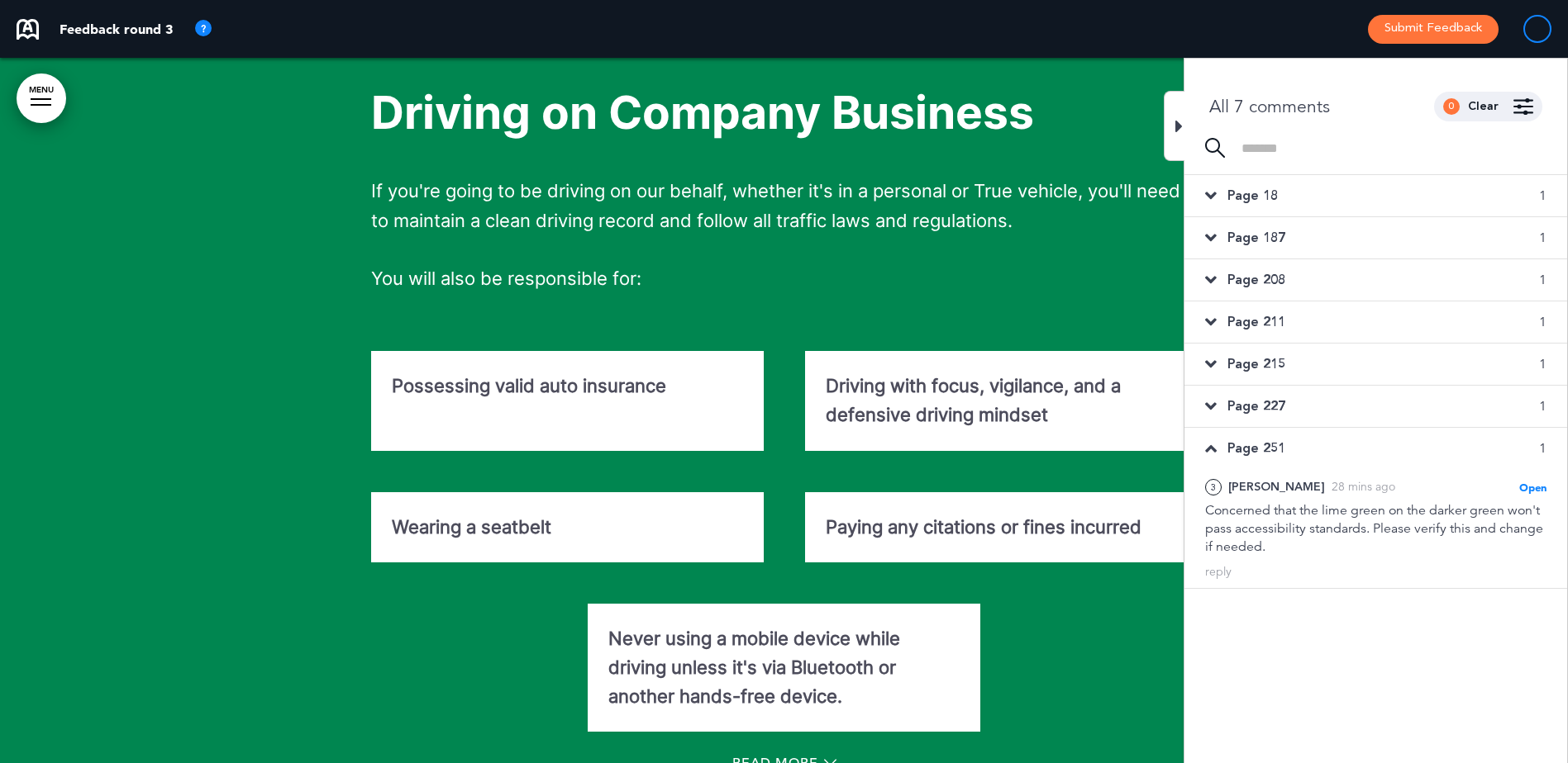
click at [1051, 322] on p "You will also be responsible for:" at bounding box center [784, 292] width 826 height 58
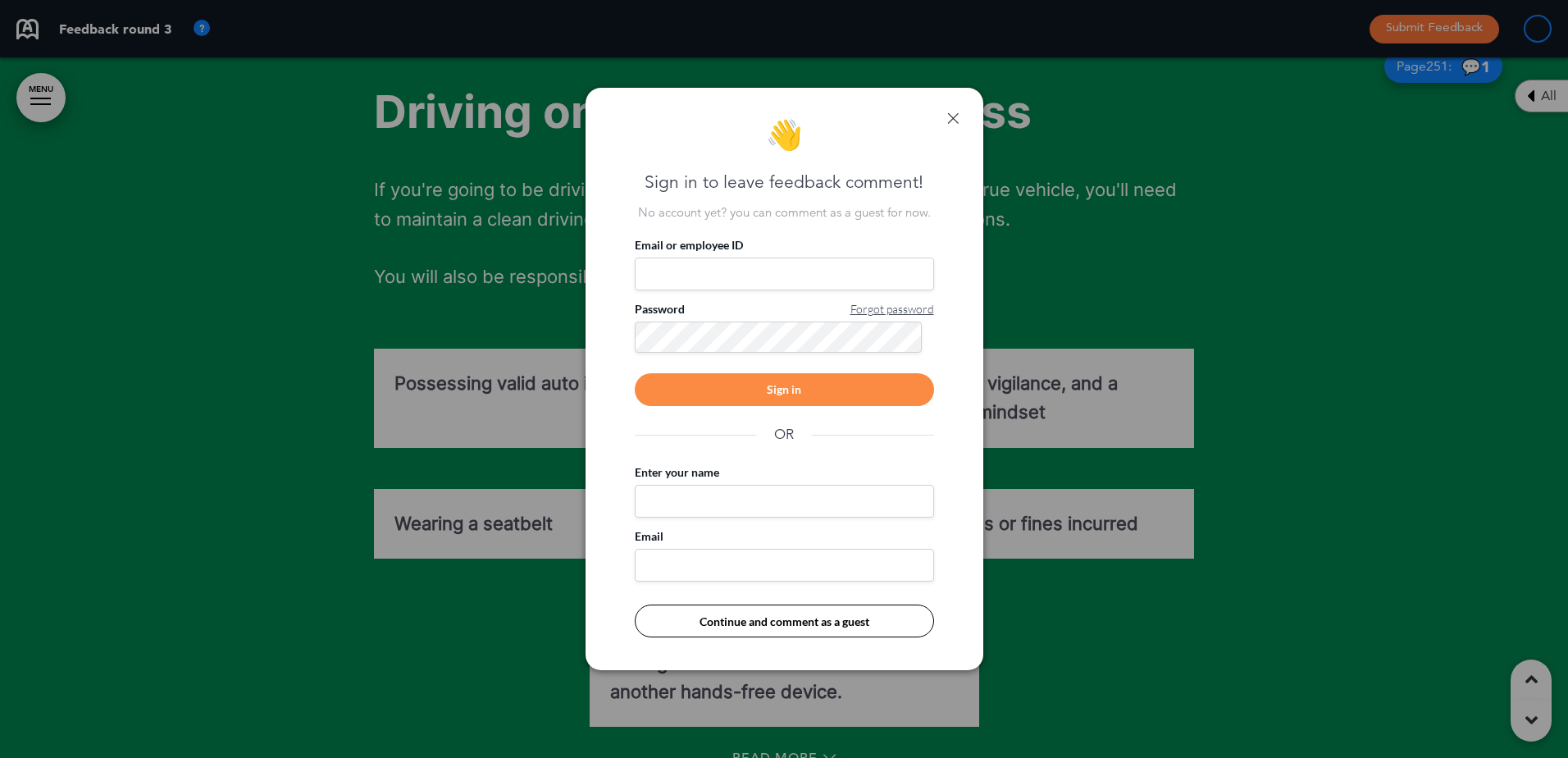
click at [1410, 240] on div at bounding box center [784, 379] width 1568 height 758
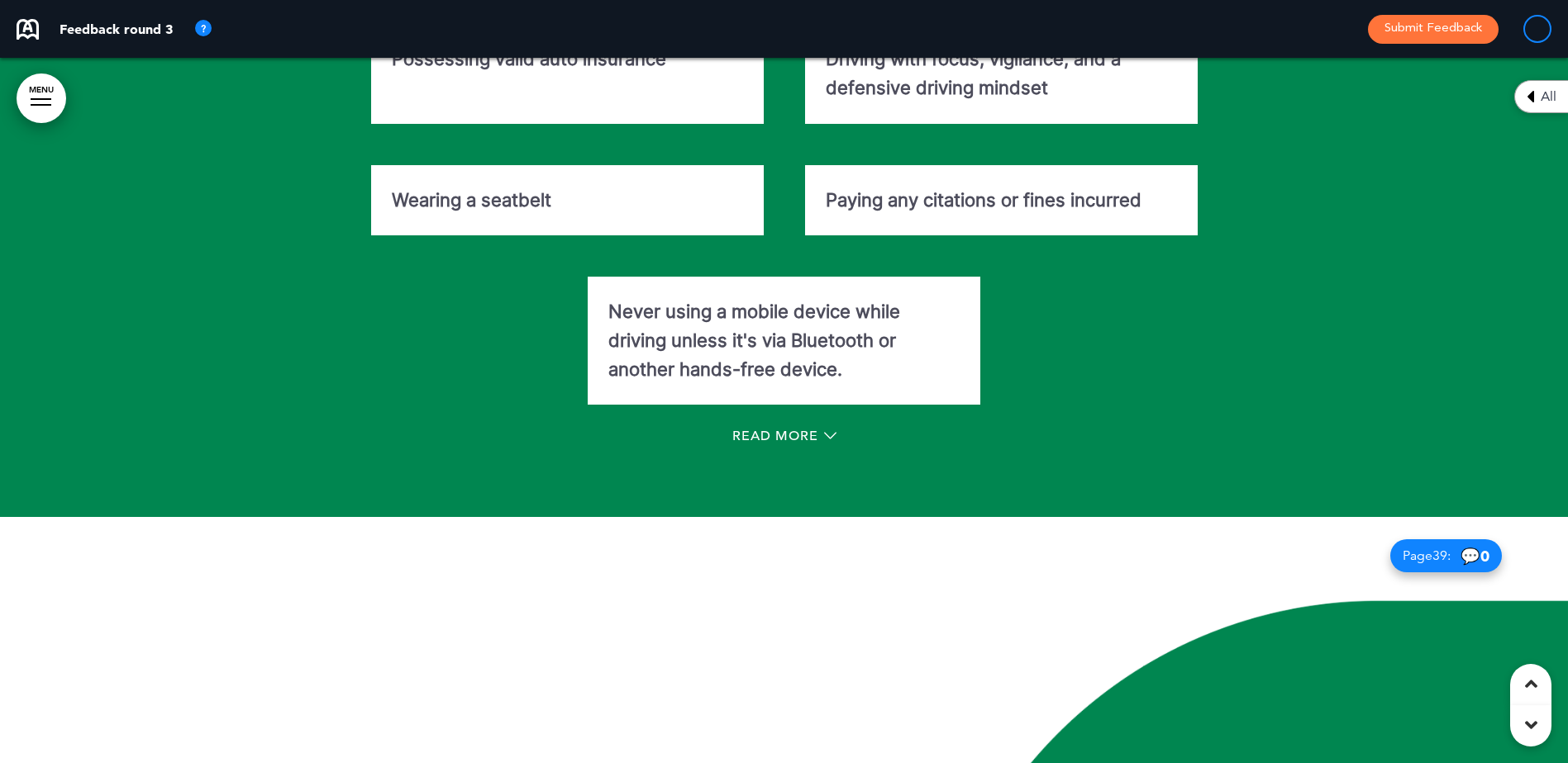
scroll to position [33548, 0]
